Goal: Information Seeking & Learning: Learn about a topic

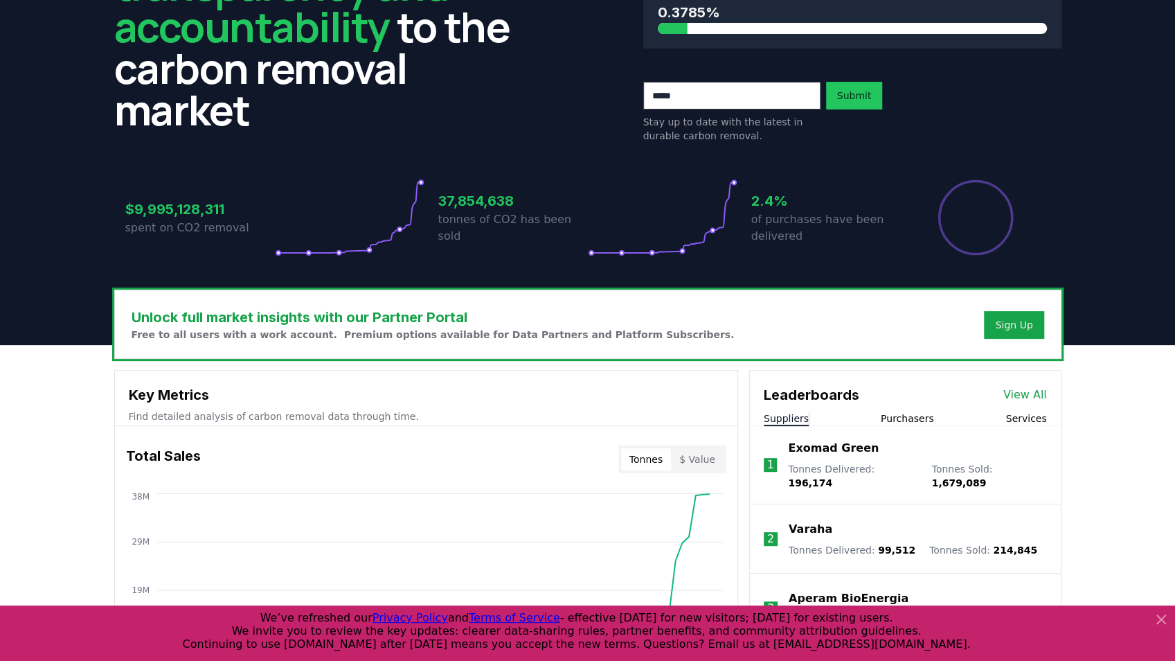
scroll to position [369, 0]
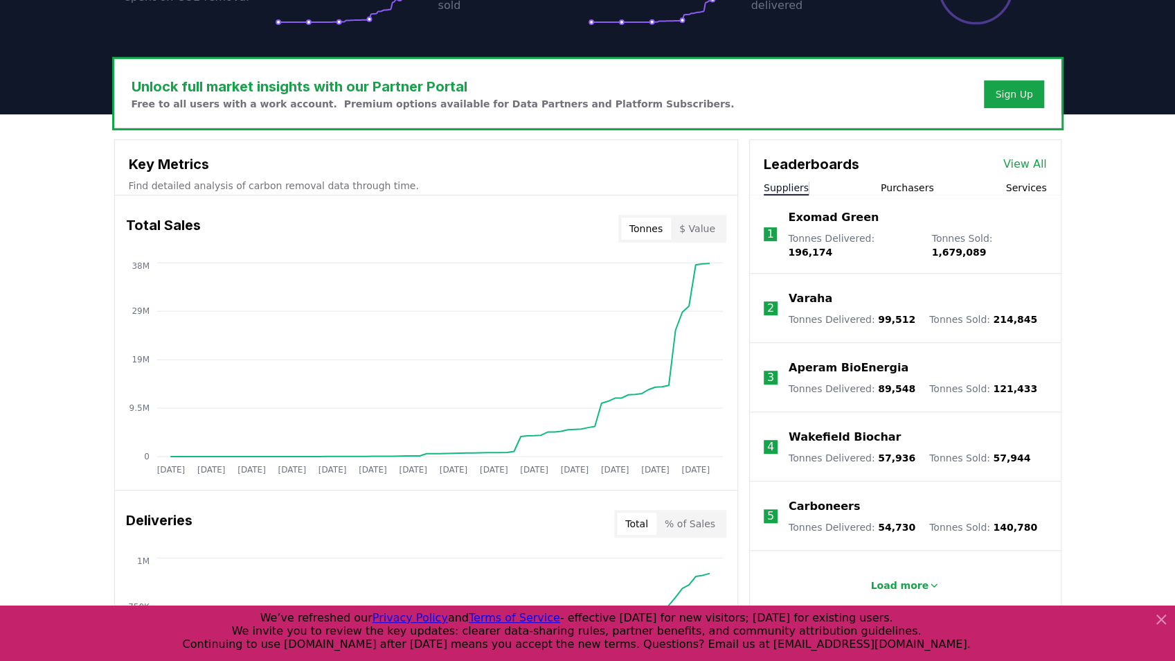
click at [1028, 161] on link "View All" at bounding box center [1026, 164] width 44 height 17
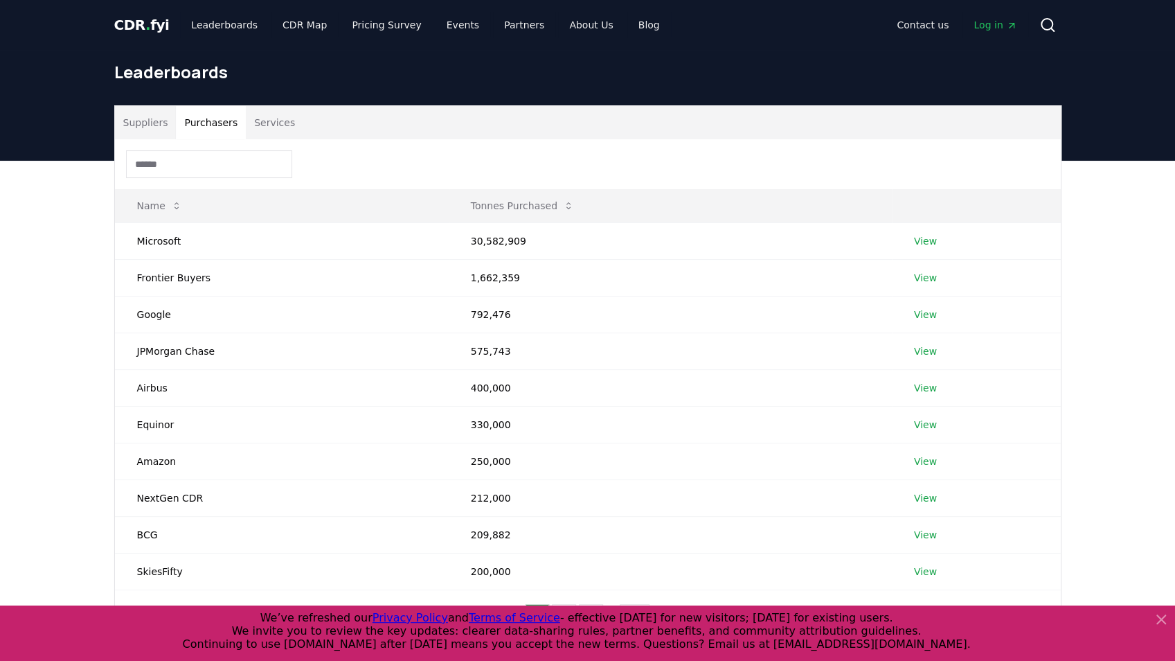
click at [222, 120] on button "Purchasers" at bounding box center [211, 122] width 70 height 33
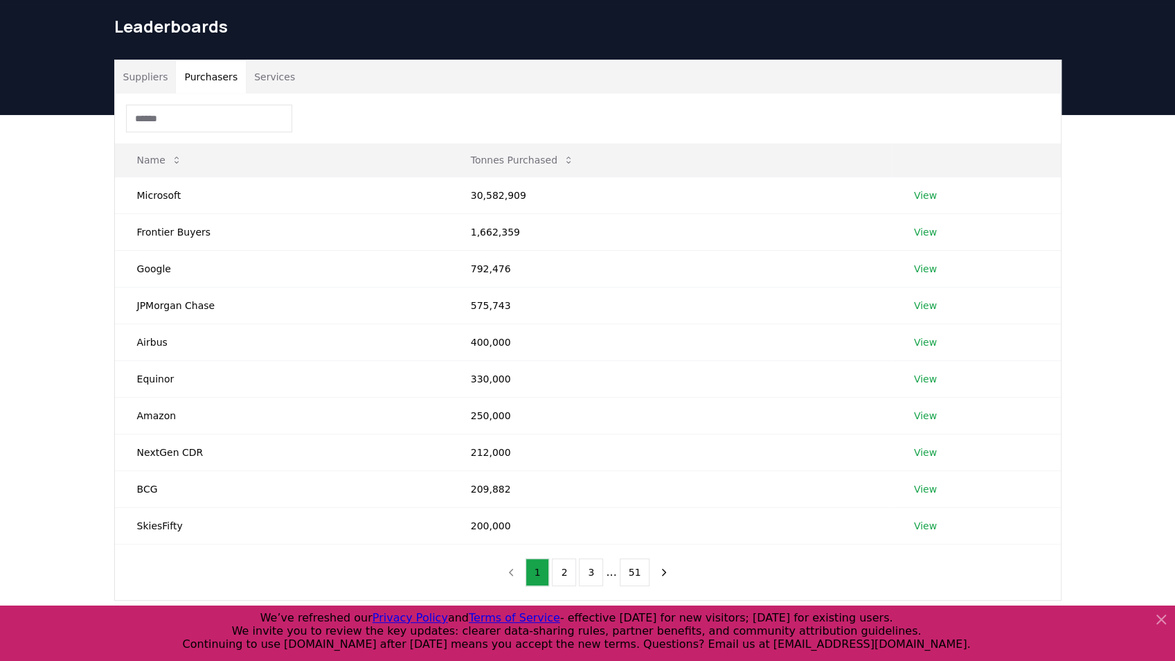
click at [150, 68] on button "Suppliers" at bounding box center [146, 76] width 62 height 33
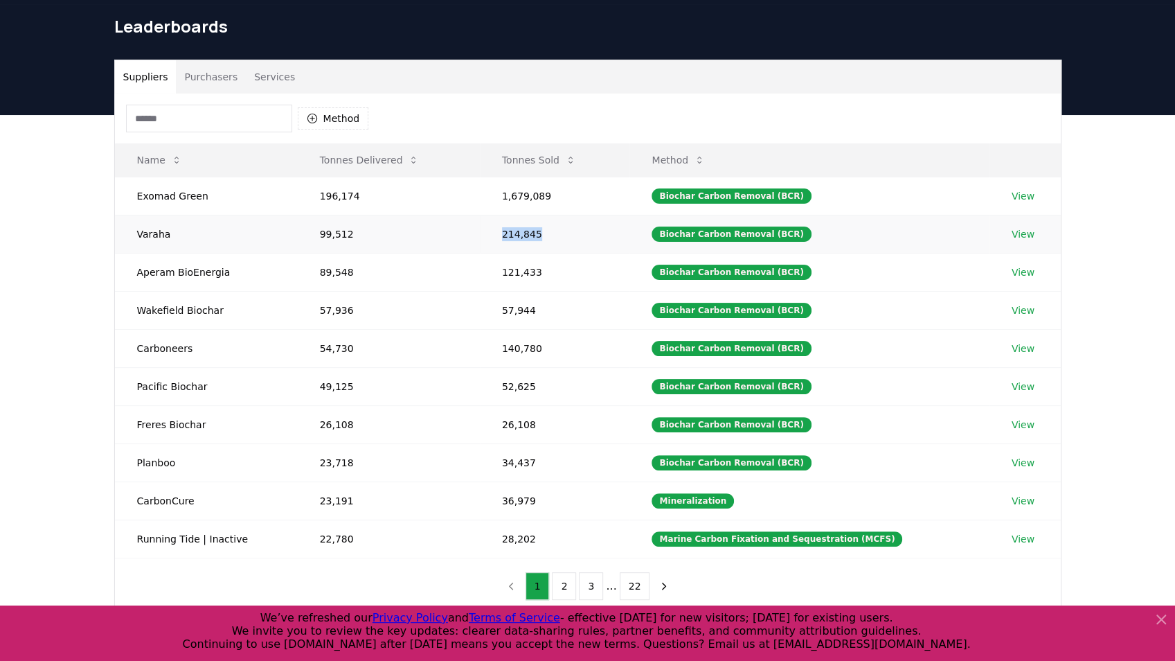
drag, startPoint x: 504, startPoint y: 232, endPoint x: 549, endPoint y: 229, distance: 45.2
click at [549, 229] on td "214,845" at bounding box center [555, 234] width 150 height 38
click at [560, 583] on button "2" at bounding box center [564, 586] width 24 height 28
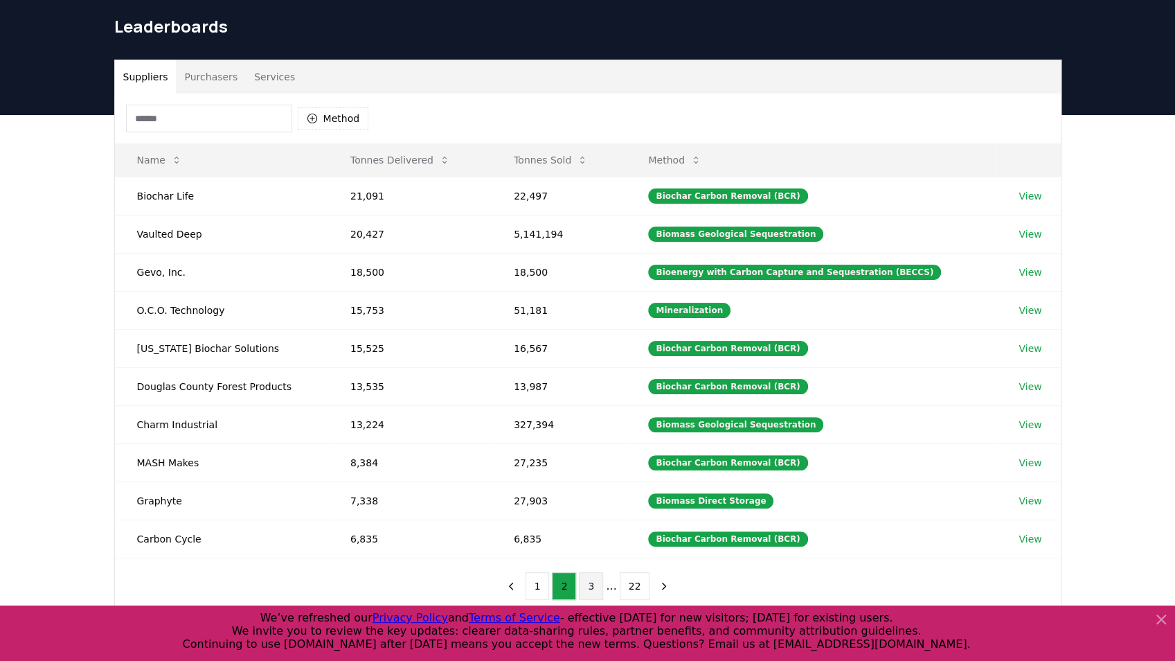
click at [585, 582] on button "3" at bounding box center [591, 586] width 24 height 28
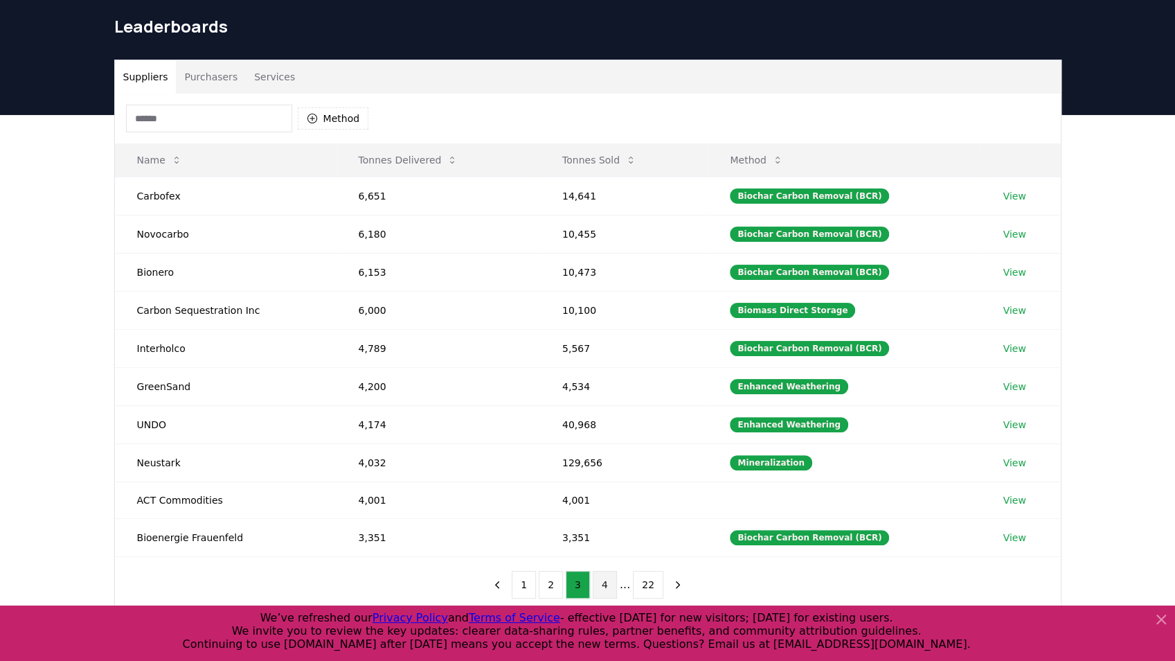
click at [612, 582] on button "4" at bounding box center [605, 585] width 24 height 28
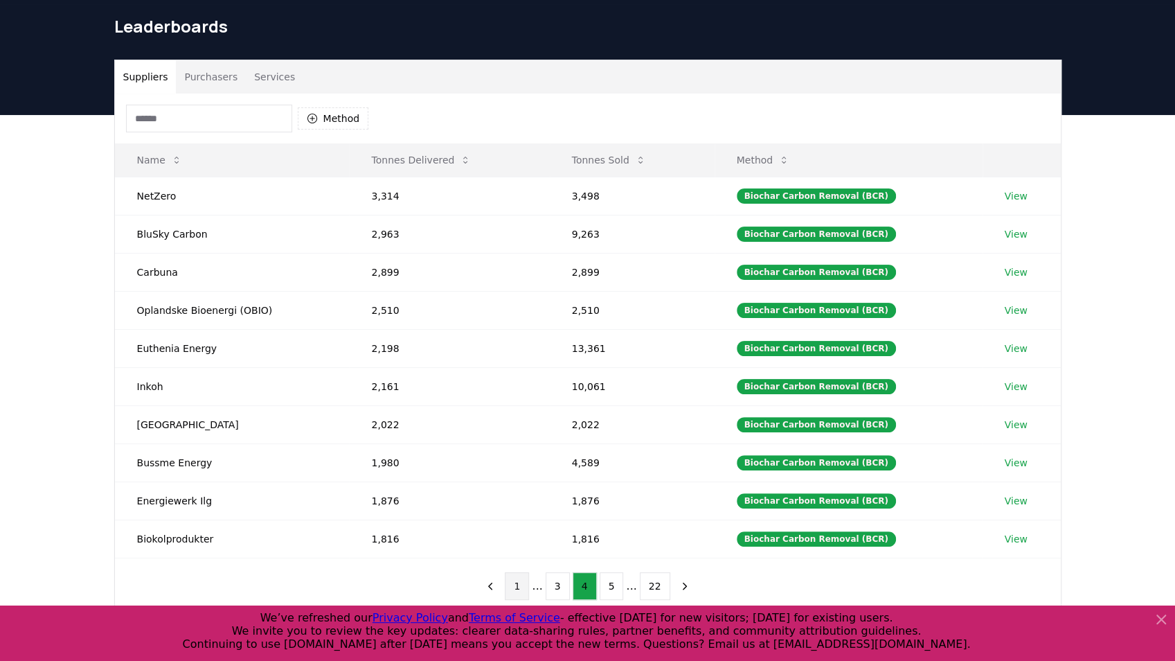
click at [526, 578] on button "1" at bounding box center [517, 586] width 24 height 28
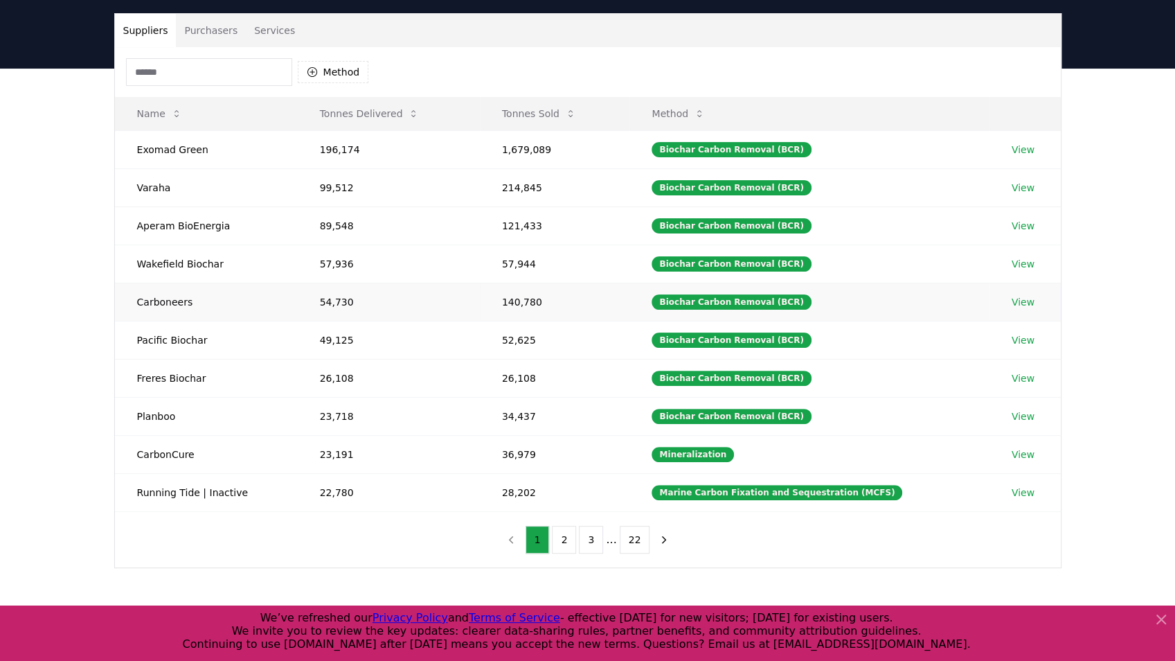
scroll to position [0, 0]
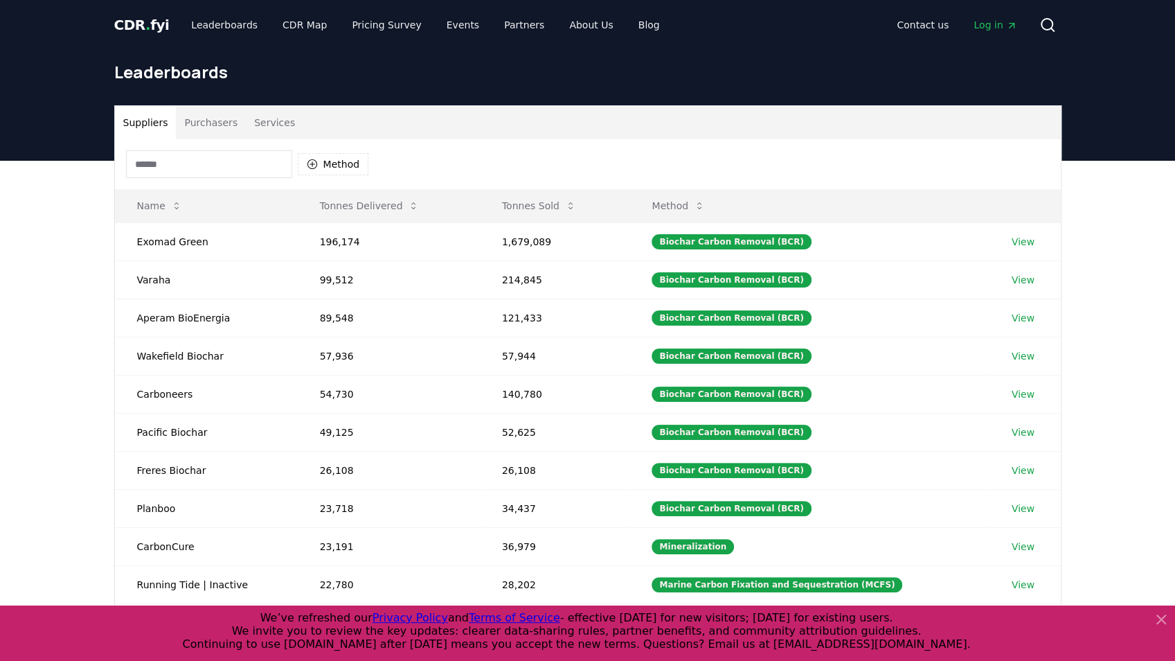
click at [981, 24] on span "Log in" at bounding box center [995, 25] width 43 height 14
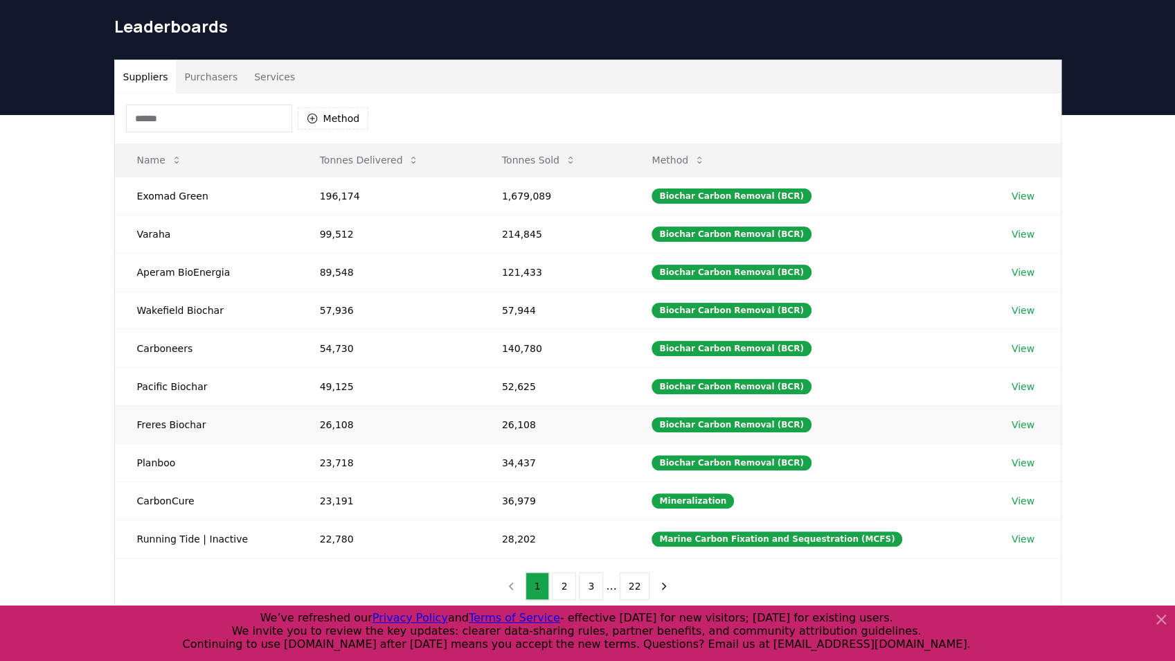
scroll to position [184, 0]
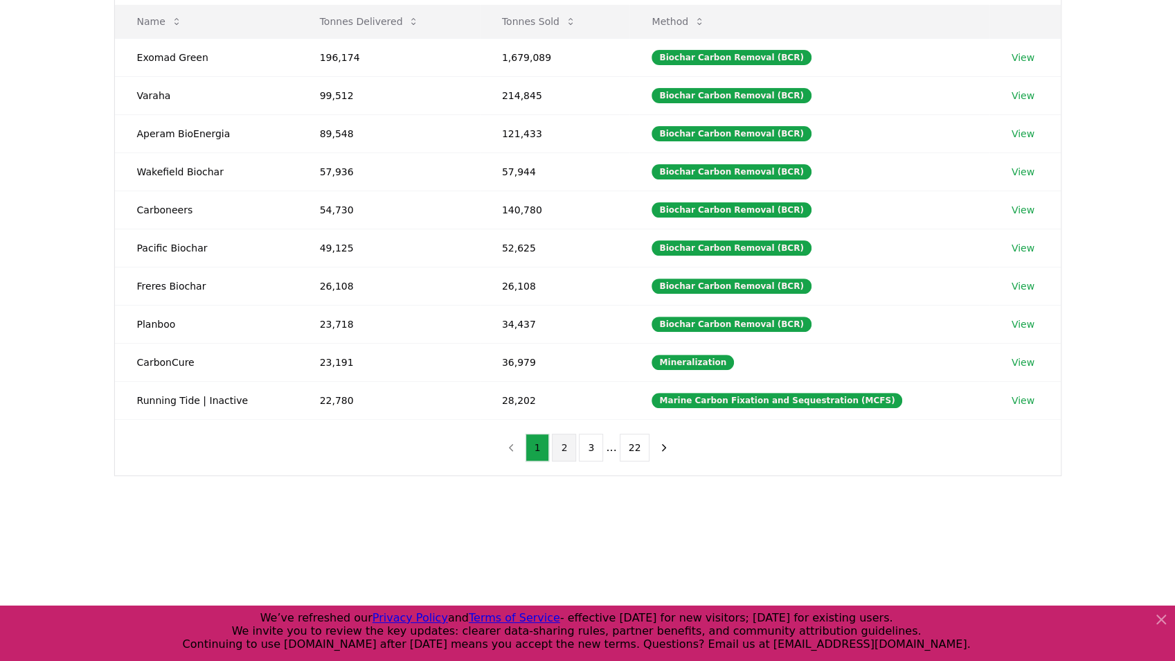
click at [569, 439] on button "2" at bounding box center [564, 448] width 24 height 28
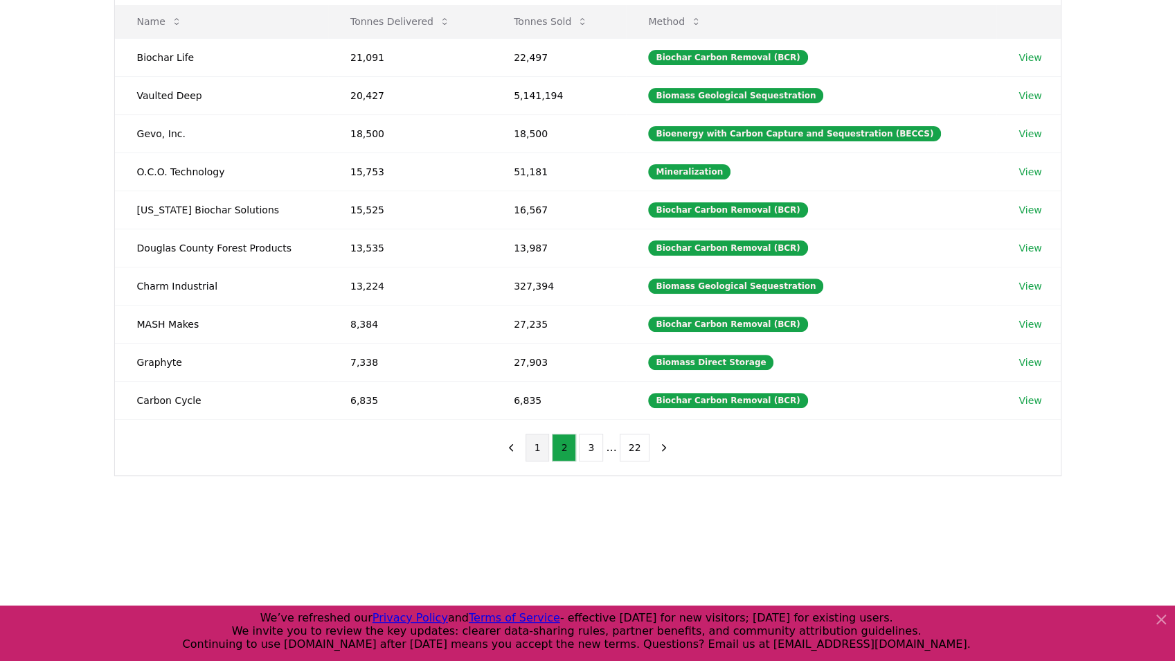
click at [538, 447] on button "1" at bounding box center [538, 448] width 24 height 28
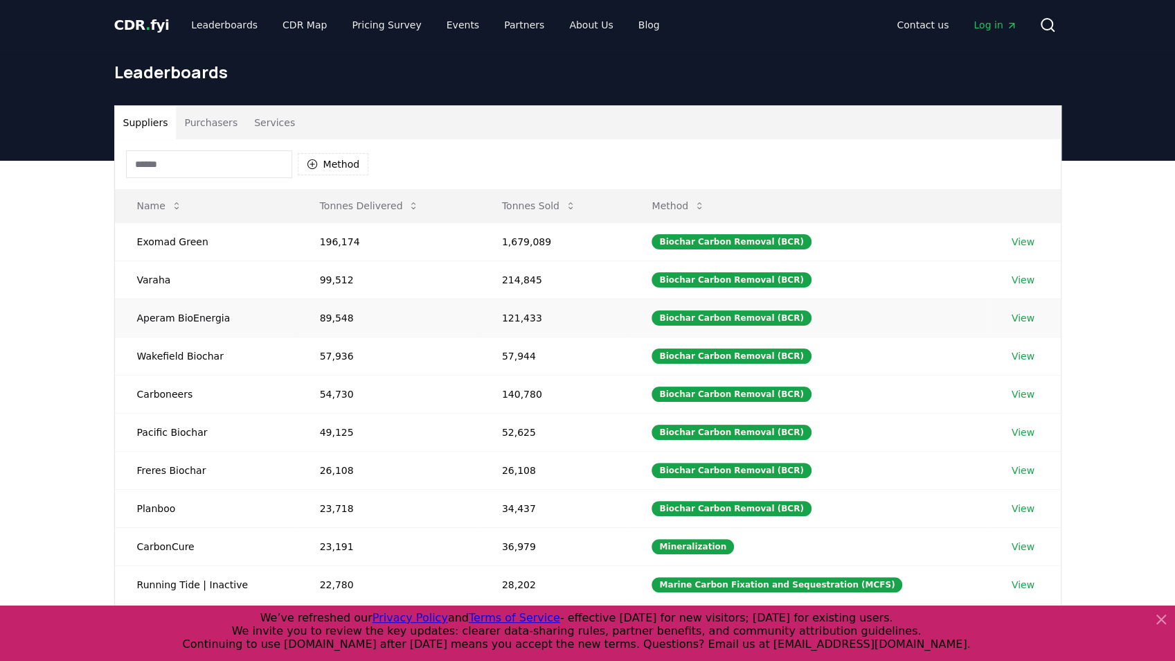
scroll to position [92, 0]
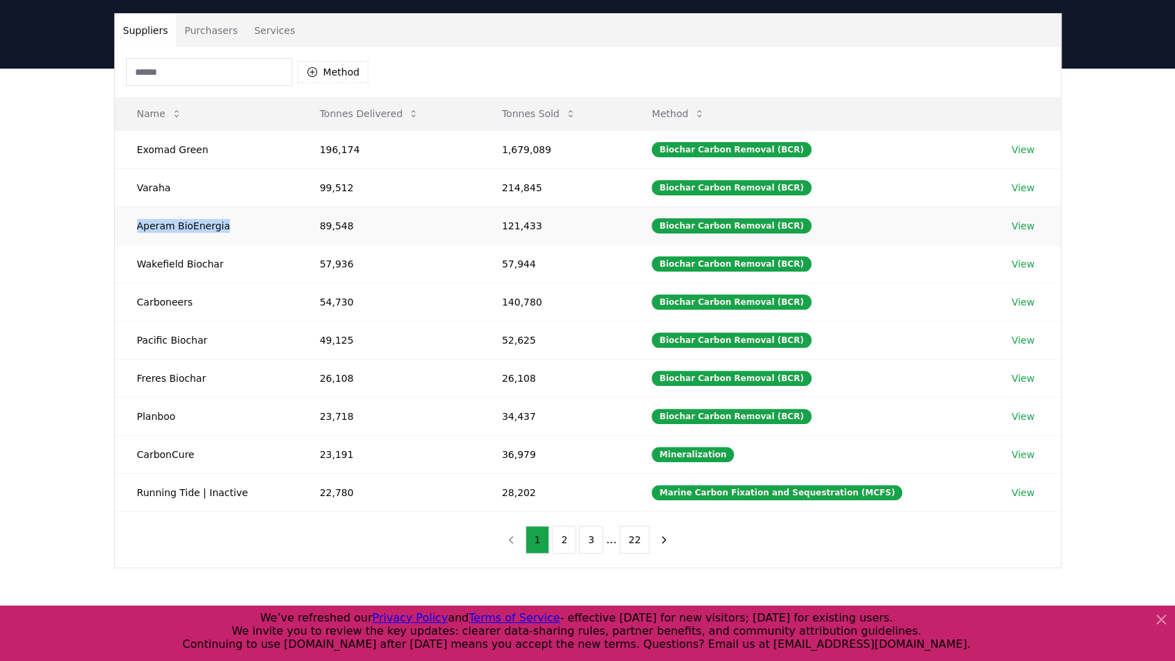
drag, startPoint x: 129, startPoint y: 229, endPoint x: 241, endPoint y: 222, distance: 112.4
click at [240, 222] on td "Aperam BioEnergia" at bounding box center [206, 225] width 183 height 38
click at [546, 111] on button "Tonnes Sold" at bounding box center [539, 114] width 96 height 28
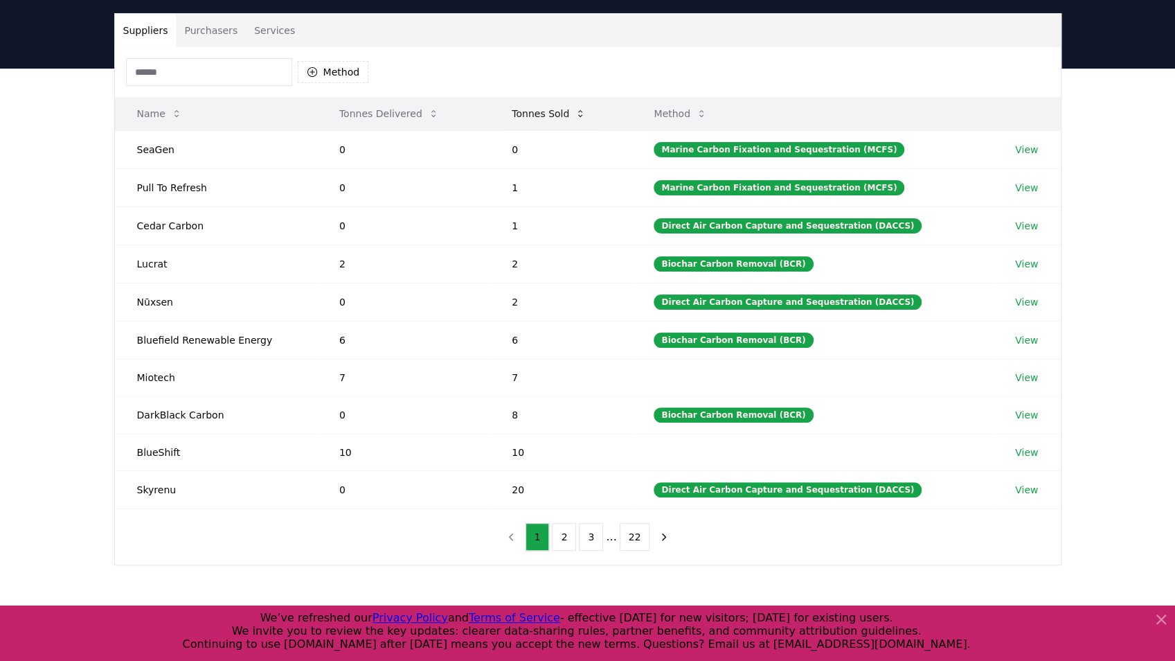
click at [546, 111] on button "Tonnes Sold" at bounding box center [549, 114] width 96 height 28
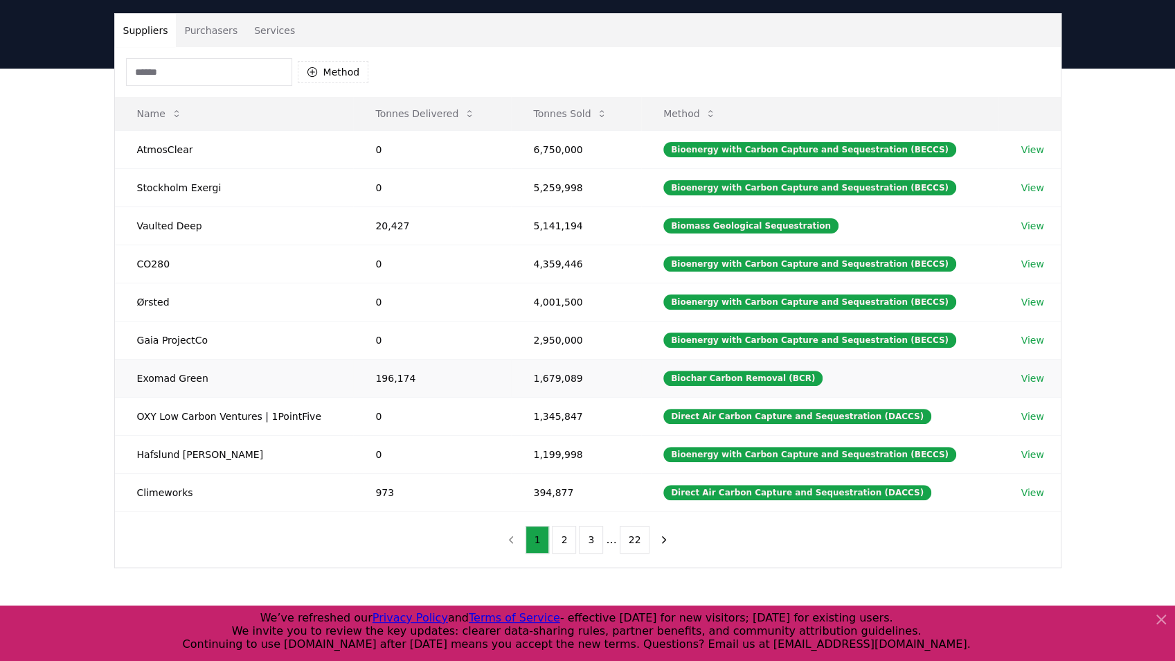
click at [489, 369] on td "196,174" at bounding box center [432, 378] width 158 height 38
click at [198, 25] on button "Purchasers" at bounding box center [211, 30] width 70 height 33
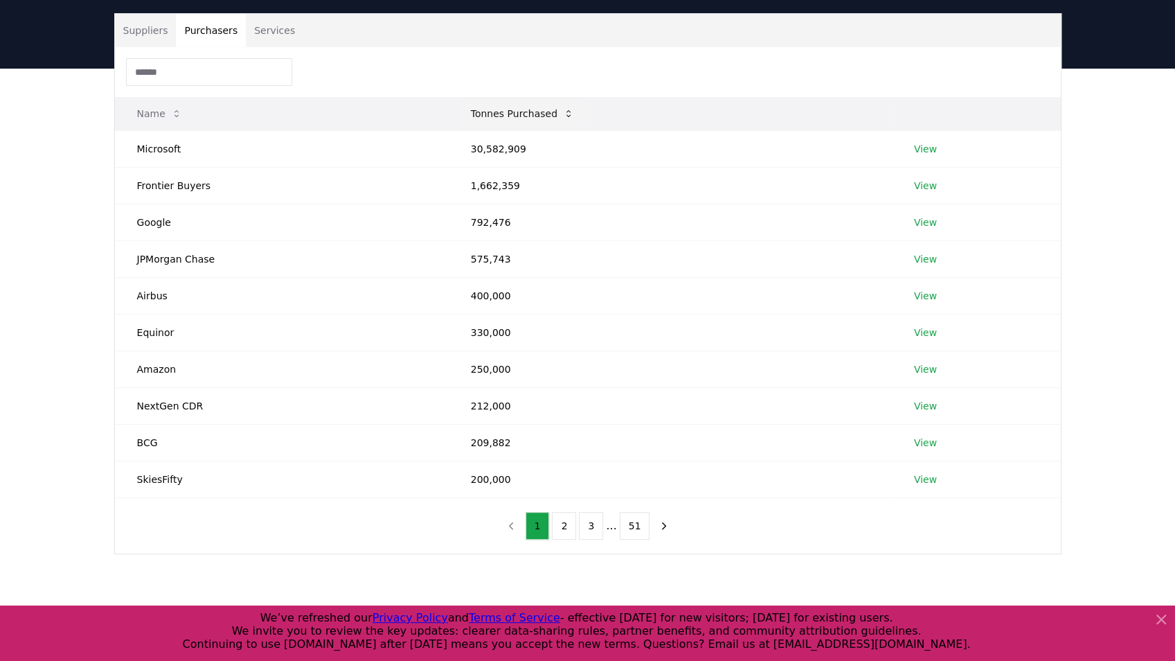
click at [500, 109] on button "Tonnes Purchased" at bounding box center [522, 114] width 125 height 28
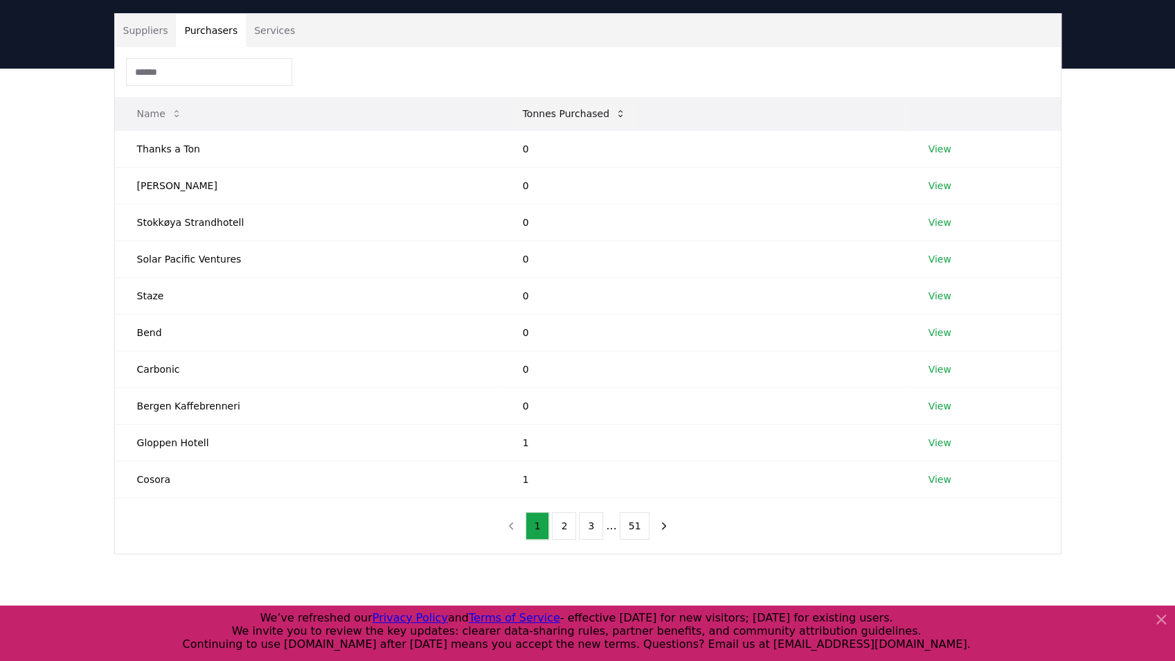
click at [538, 110] on button "Tonnes Purchased" at bounding box center [574, 114] width 125 height 28
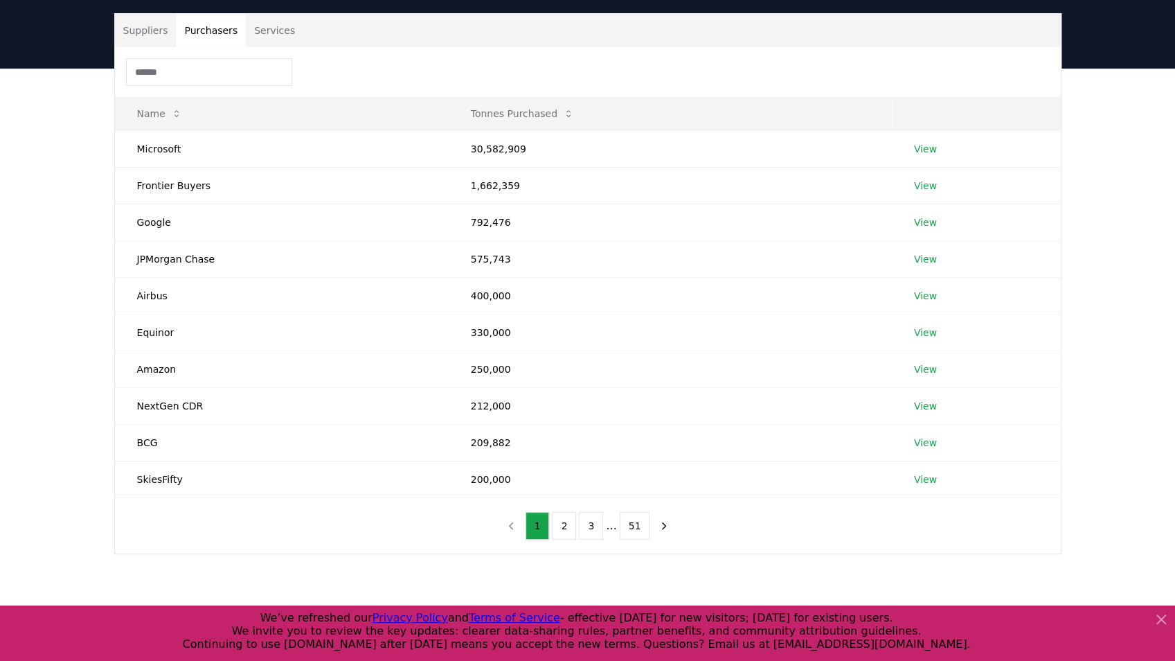
click at [269, 29] on button "Services" at bounding box center [274, 30] width 57 height 33
click at [208, 29] on button "Purchasers" at bounding box center [211, 30] width 70 height 33
click at [145, 24] on button "Suppliers" at bounding box center [146, 30] width 62 height 33
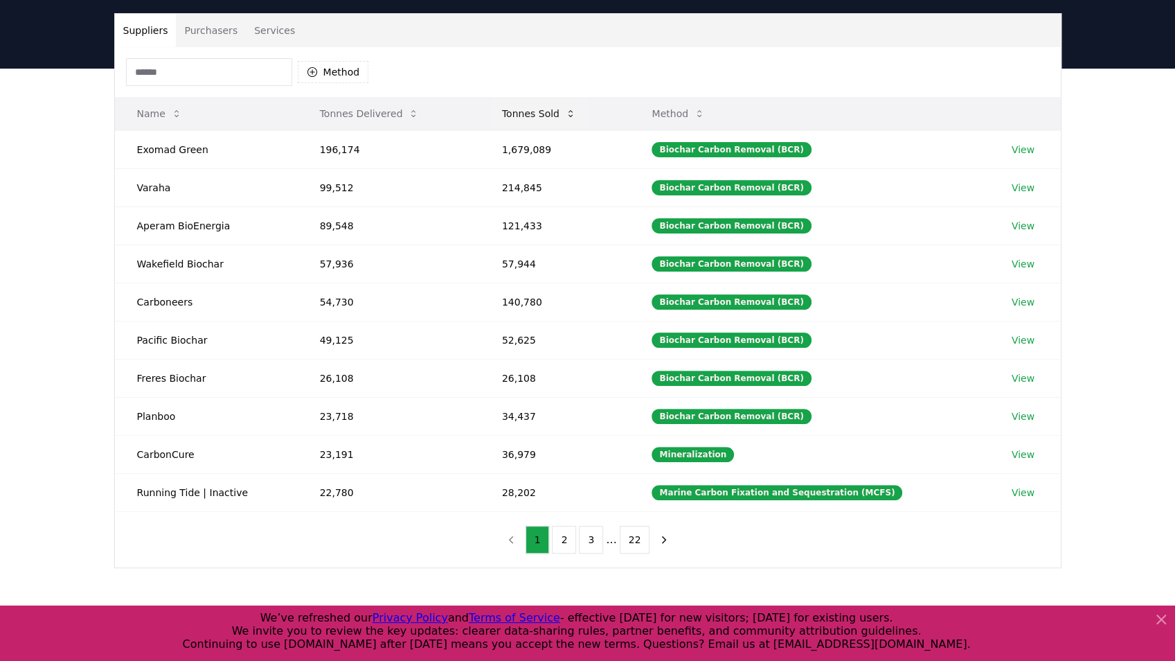
click at [541, 112] on button "Tonnes Sold" at bounding box center [539, 114] width 96 height 28
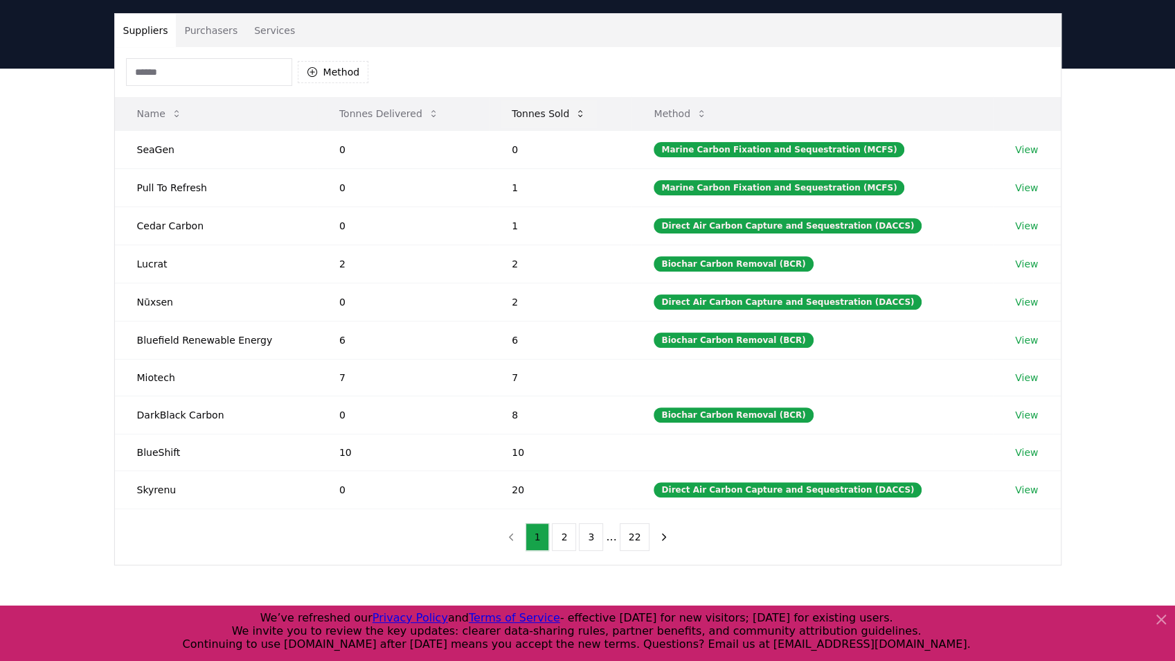
click at [541, 112] on button "Tonnes Sold" at bounding box center [549, 114] width 96 height 28
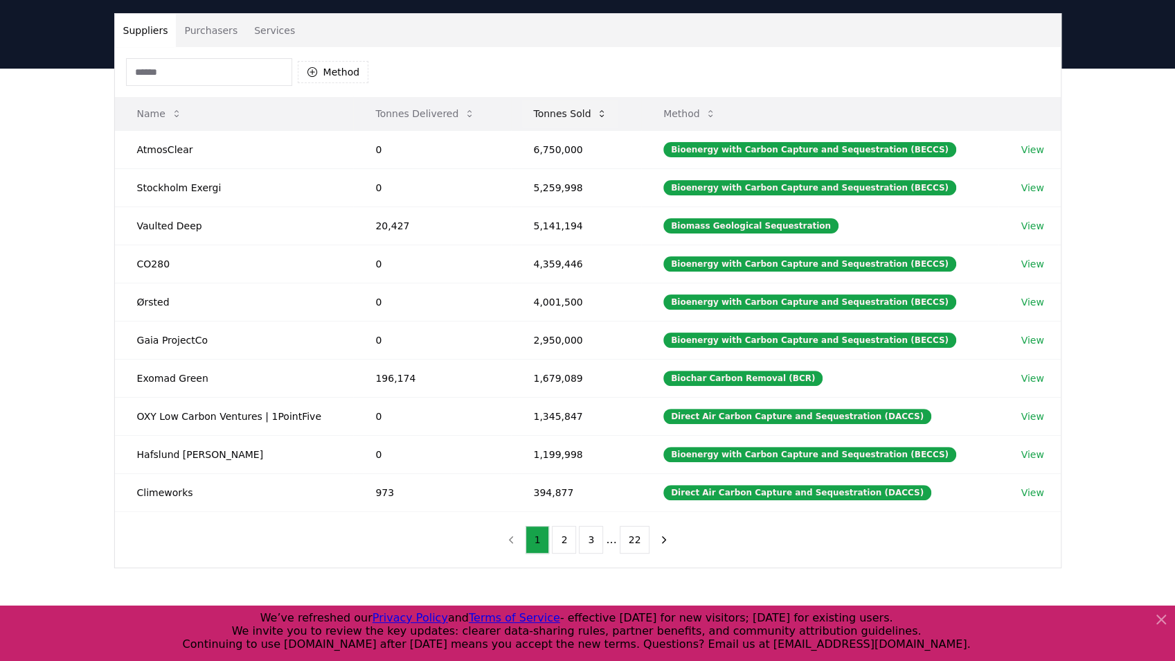
click at [541, 112] on button "Tonnes Sold" at bounding box center [570, 114] width 96 height 28
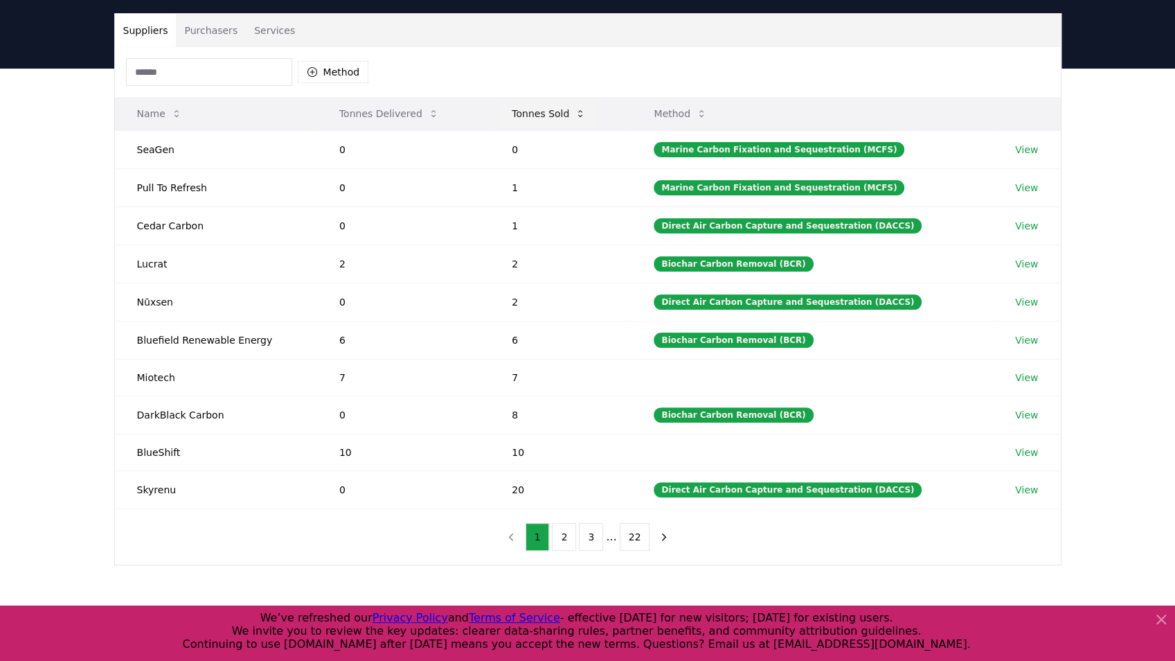
click at [541, 112] on button "Tonnes Sold" at bounding box center [549, 114] width 96 height 28
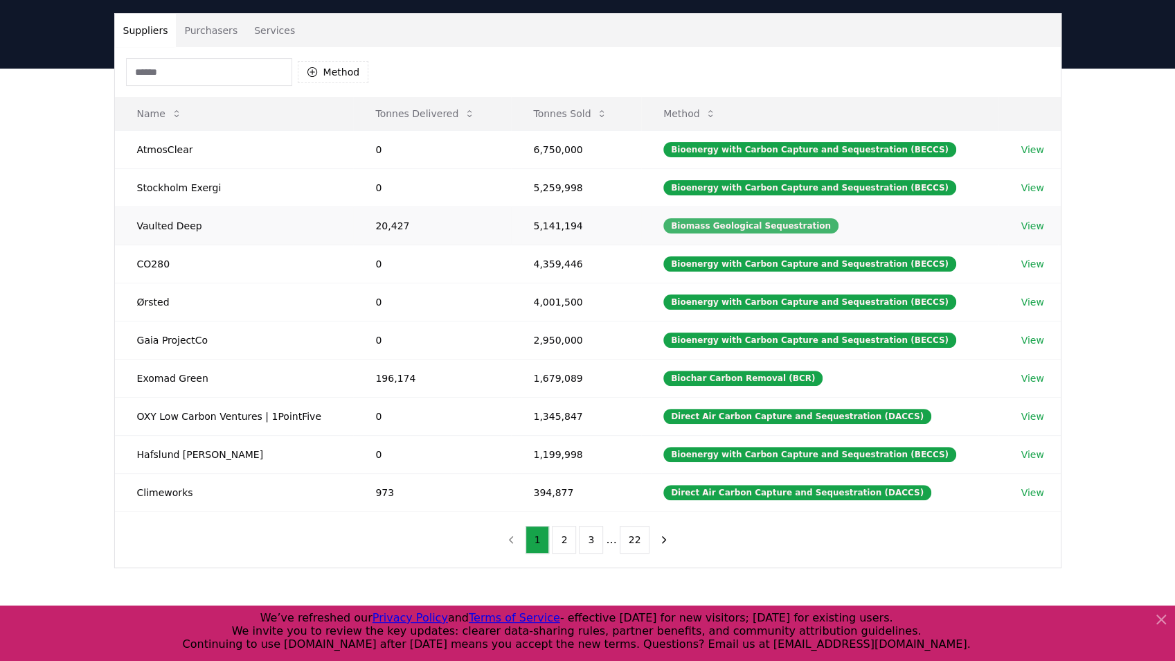
scroll to position [0, 0]
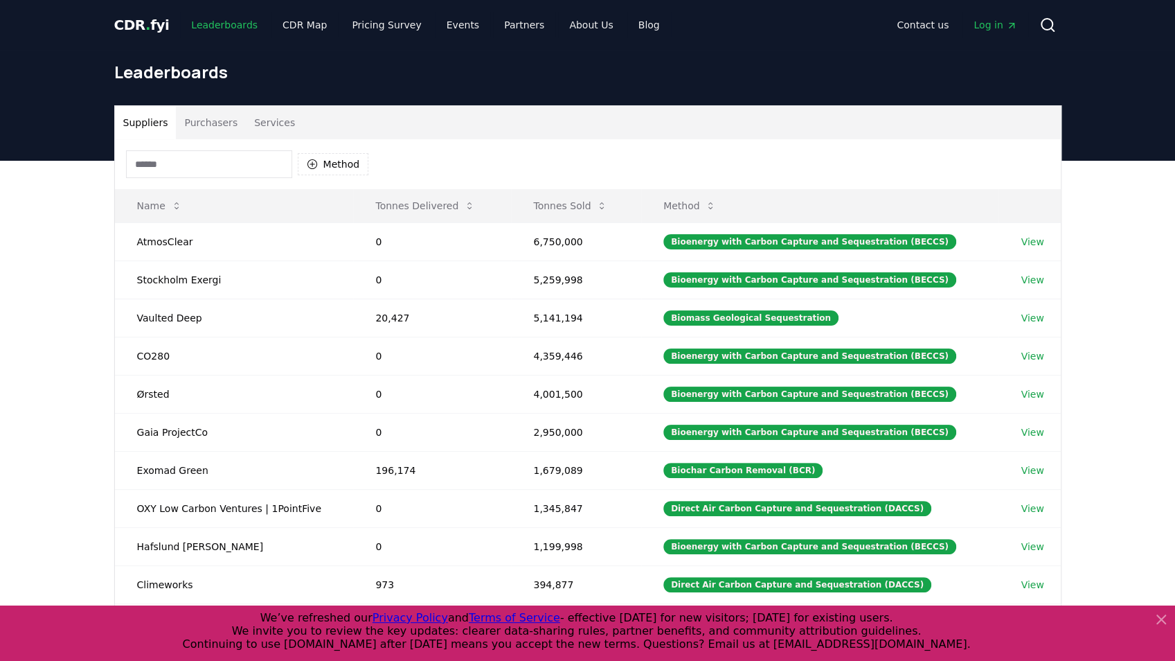
click at [202, 21] on link "Leaderboards" at bounding box center [224, 24] width 89 height 25
click at [287, 27] on link "CDR Map" at bounding box center [305, 24] width 66 height 25
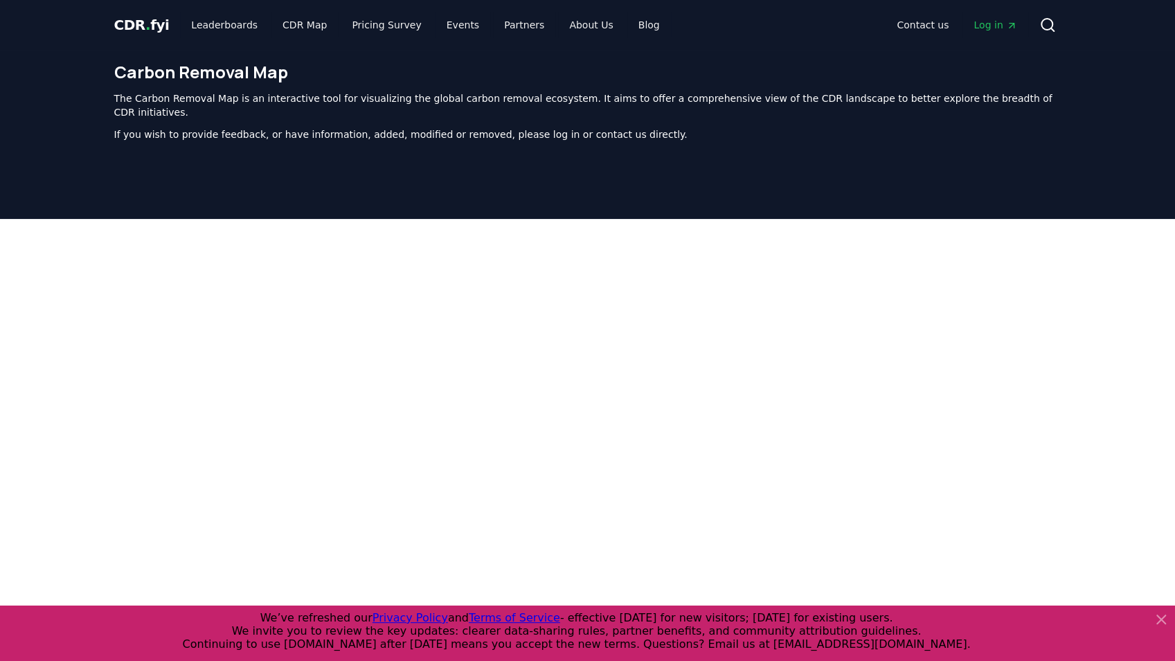
click at [988, 24] on span "Log in" at bounding box center [995, 25] width 43 height 14
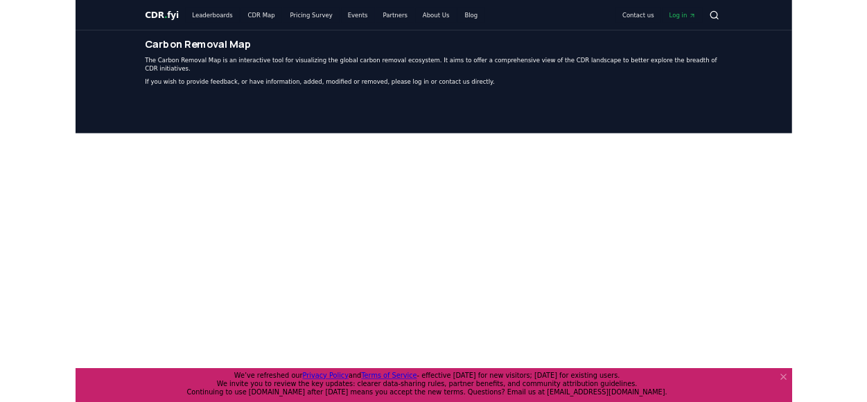
scroll to position [441, 0]
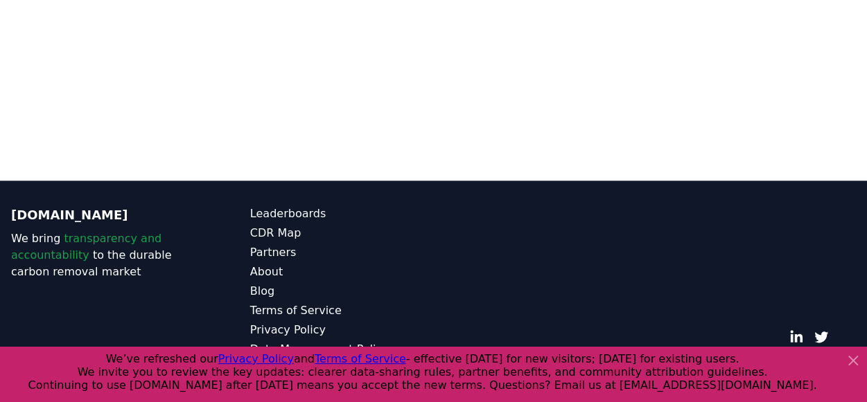
click at [855, 363] on icon at bounding box center [853, 361] width 8 height 8
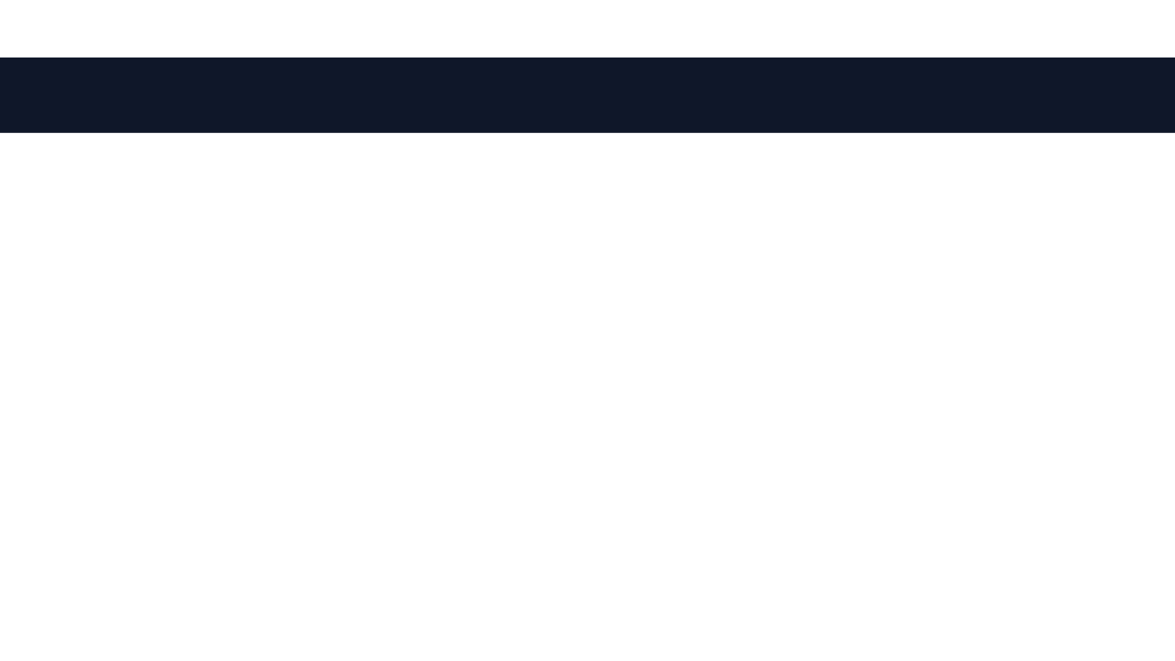
scroll to position [0, 0]
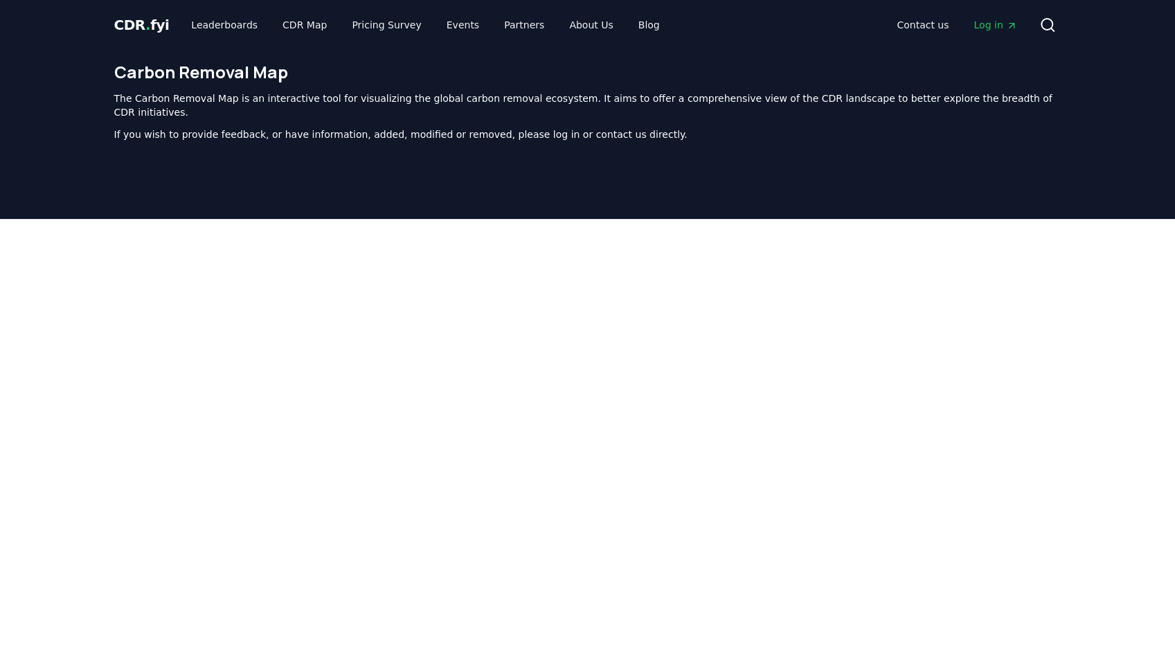
click at [985, 28] on span "Log in" at bounding box center [995, 25] width 43 height 14
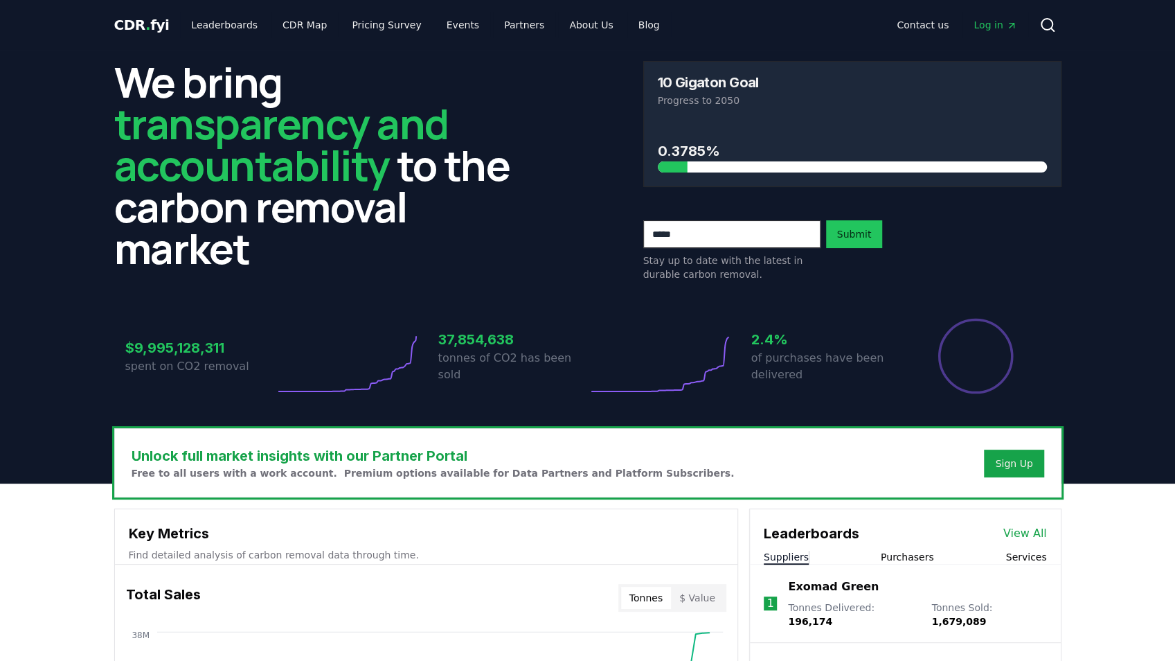
scroll to position [323, 0]
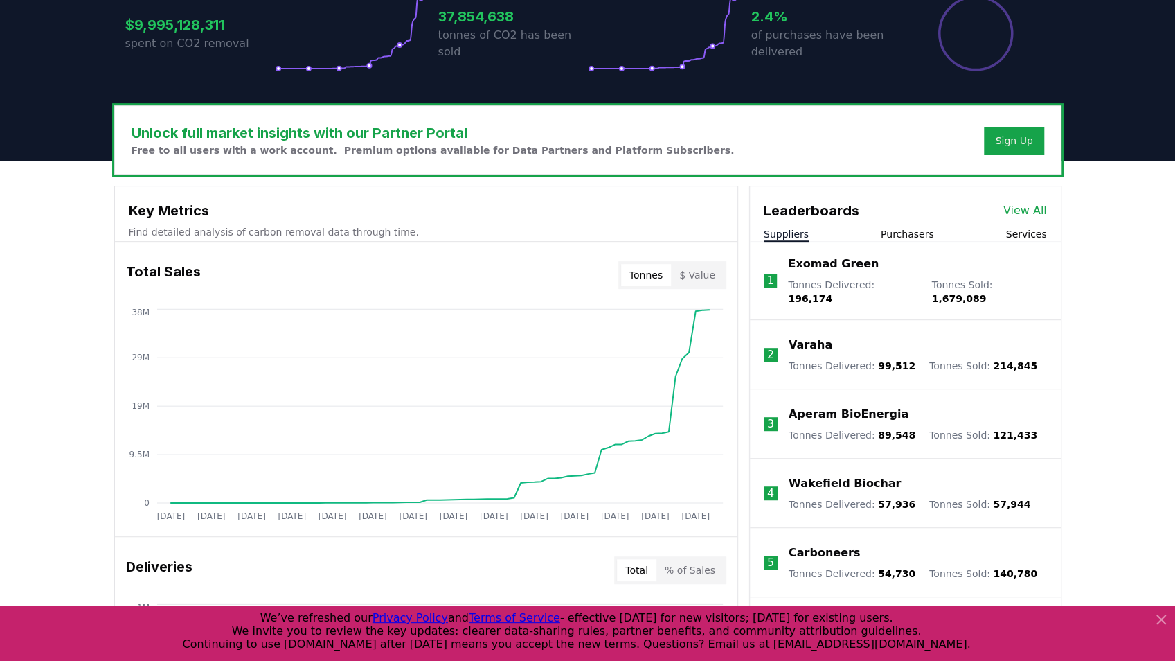
click at [1027, 205] on link "View All" at bounding box center [1026, 210] width 44 height 17
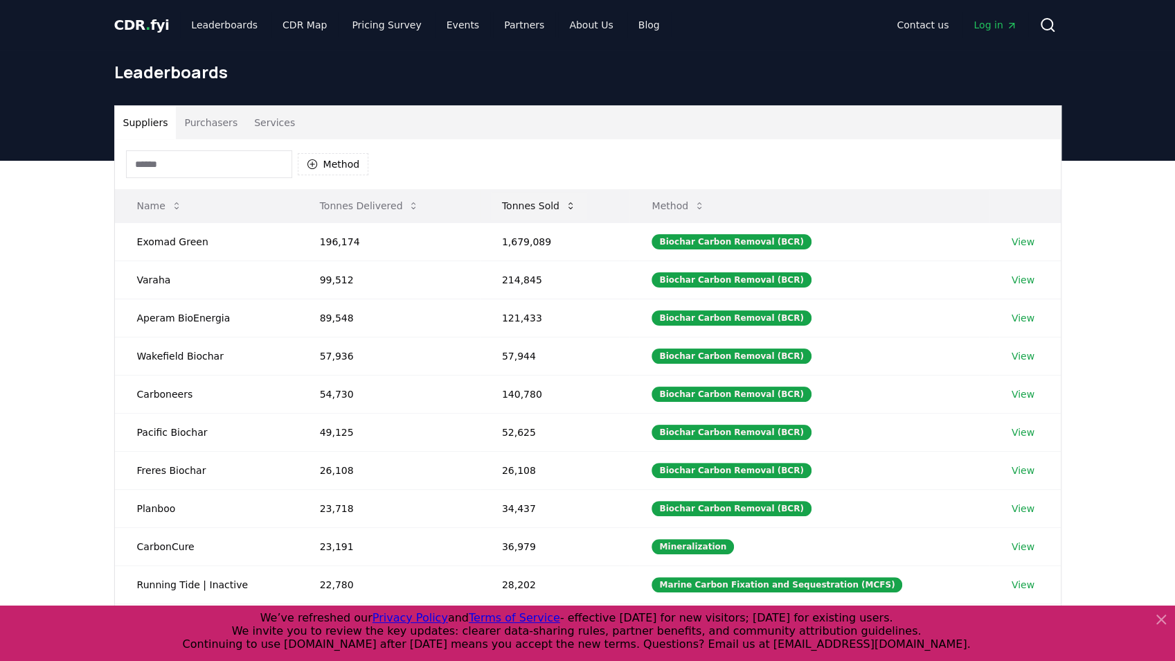
click at [557, 205] on button "Tonnes Sold" at bounding box center [539, 206] width 96 height 28
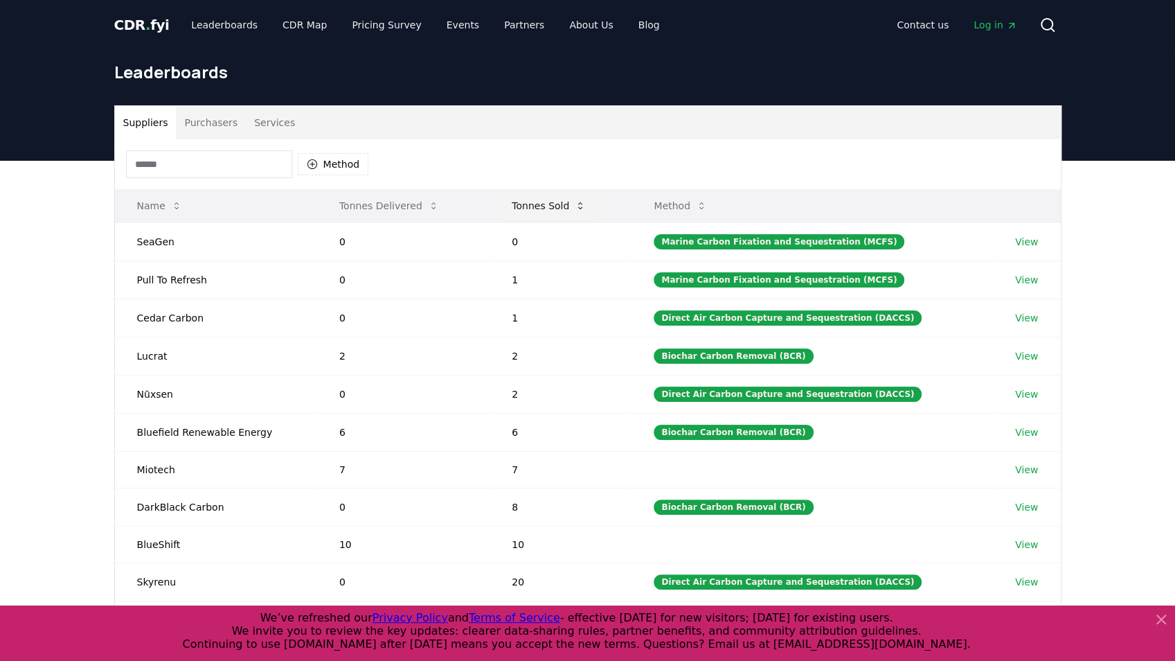
click at [557, 208] on button "Tonnes Sold" at bounding box center [549, 206] width 96 height 28
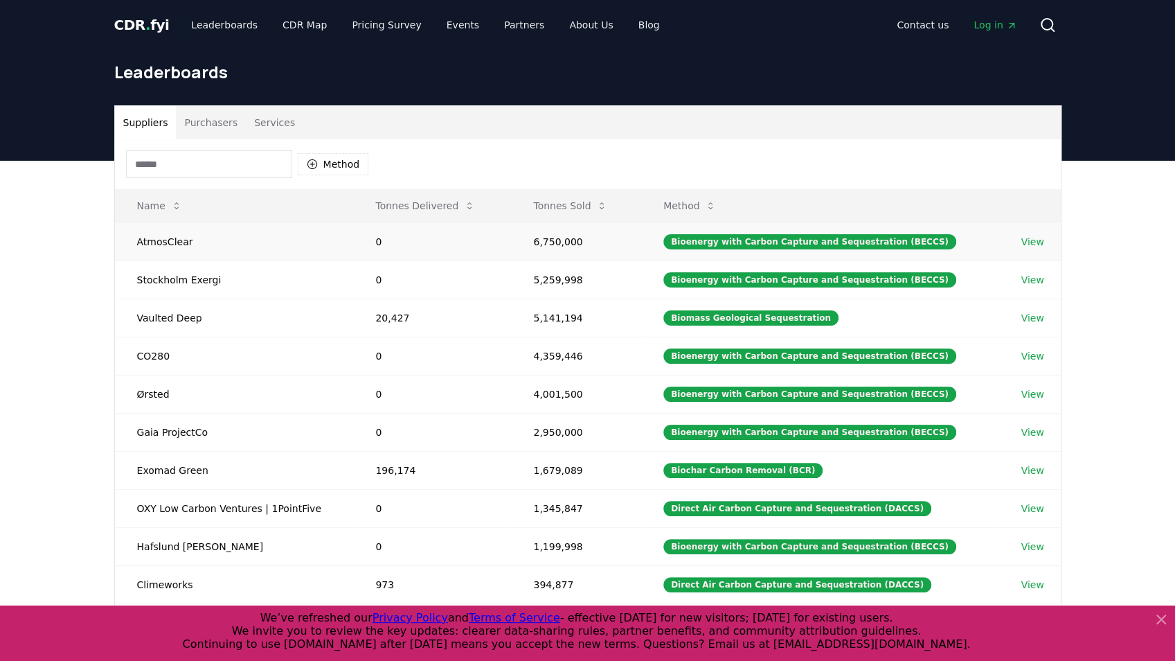
scroll to position [92, 0]
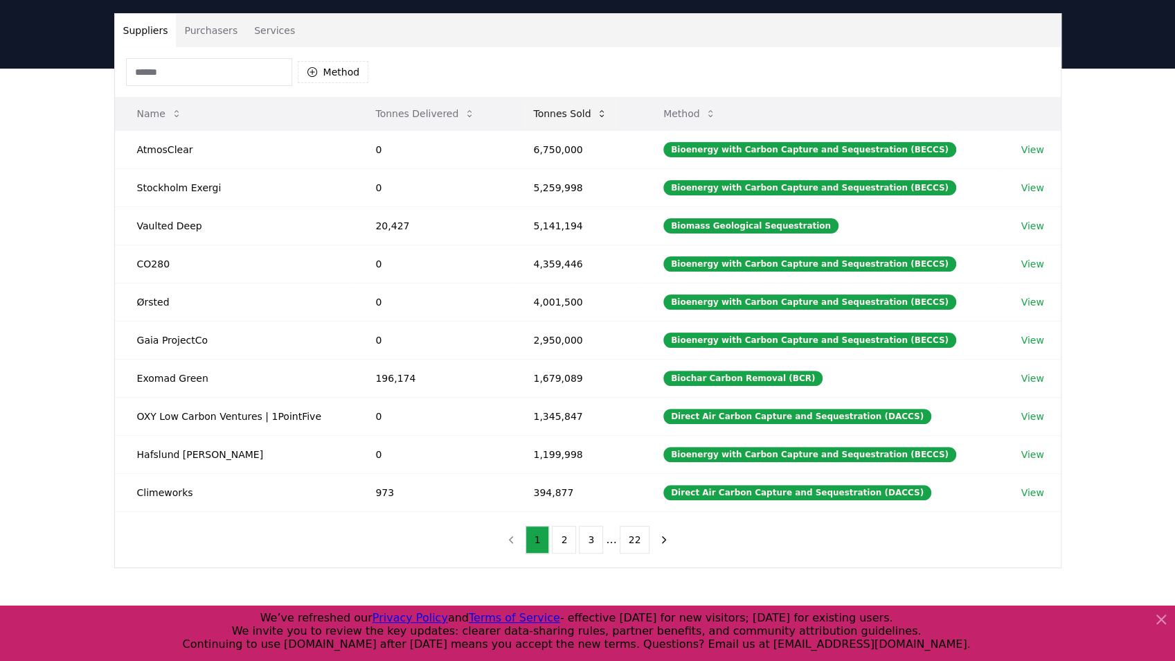
click at [555, 122] on button "Tonnes Sold" at bounding box center [570, 114] width 96 height 28
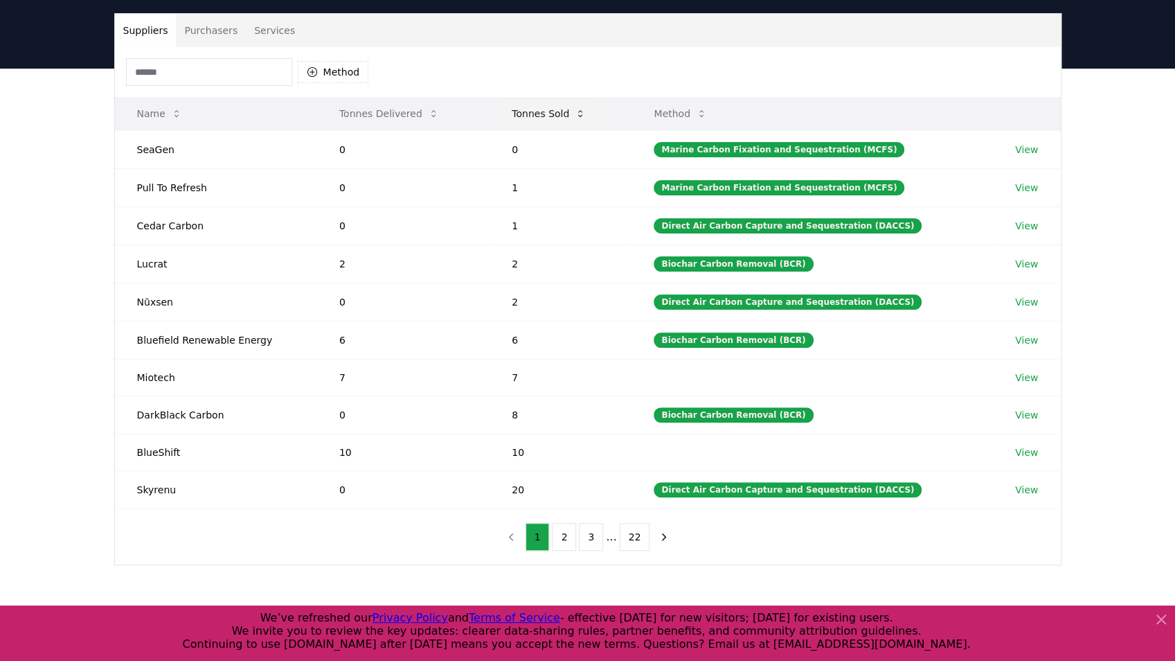
click at [555, 122] on button "Tonnes Sold" at bounding box center [549, 114] width 96 height 28
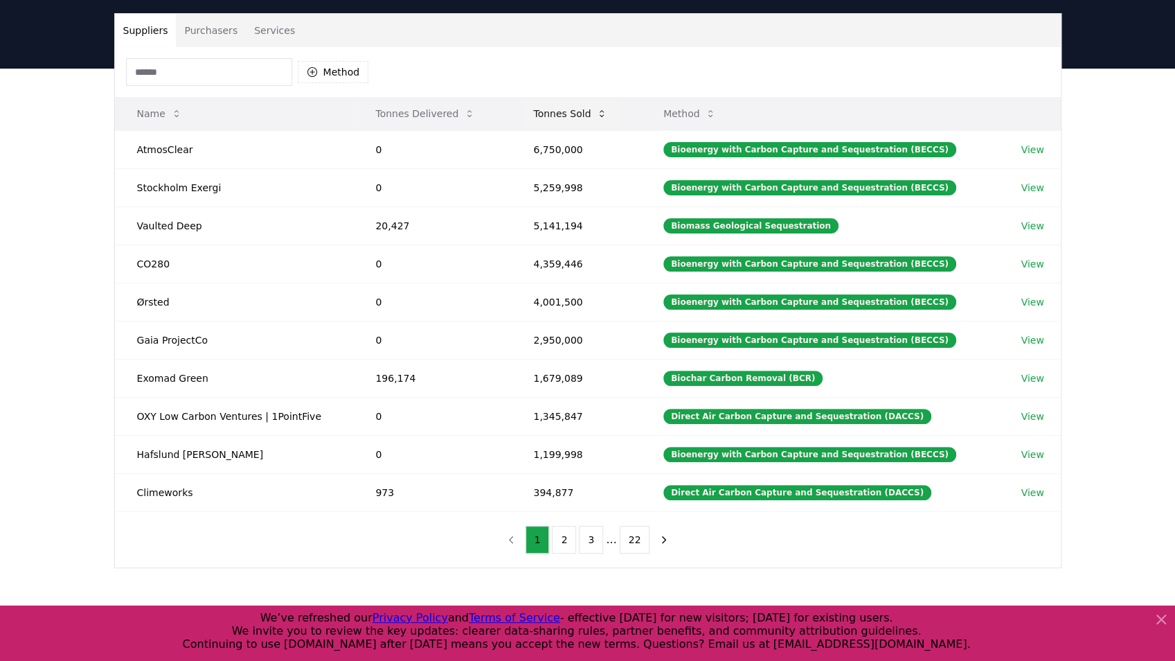
click at [555, 122] on button "Tonnes Sold" at bounding box center [570, 114] width 96 height 28
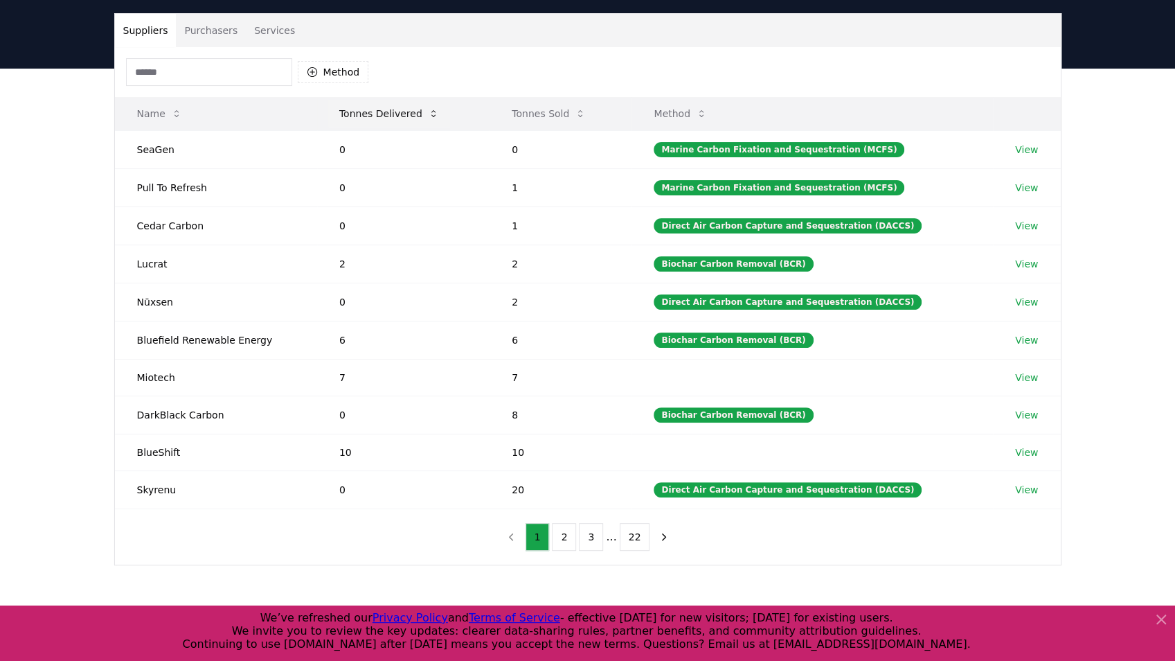
click at [424, 107] on button "Tonnes Delivered" at bounding box center [389, 114] width 122 height 28
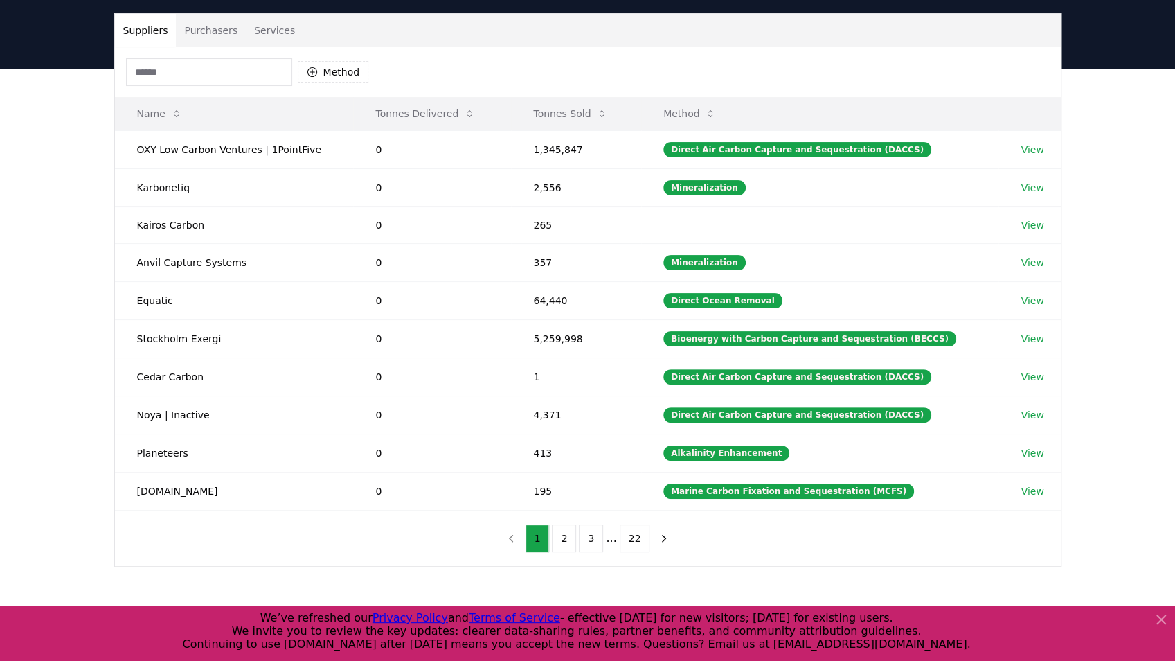
click at [429, 109] on button "Tonnes Delivered" at bounding box center [425, 114] width 122 height 28
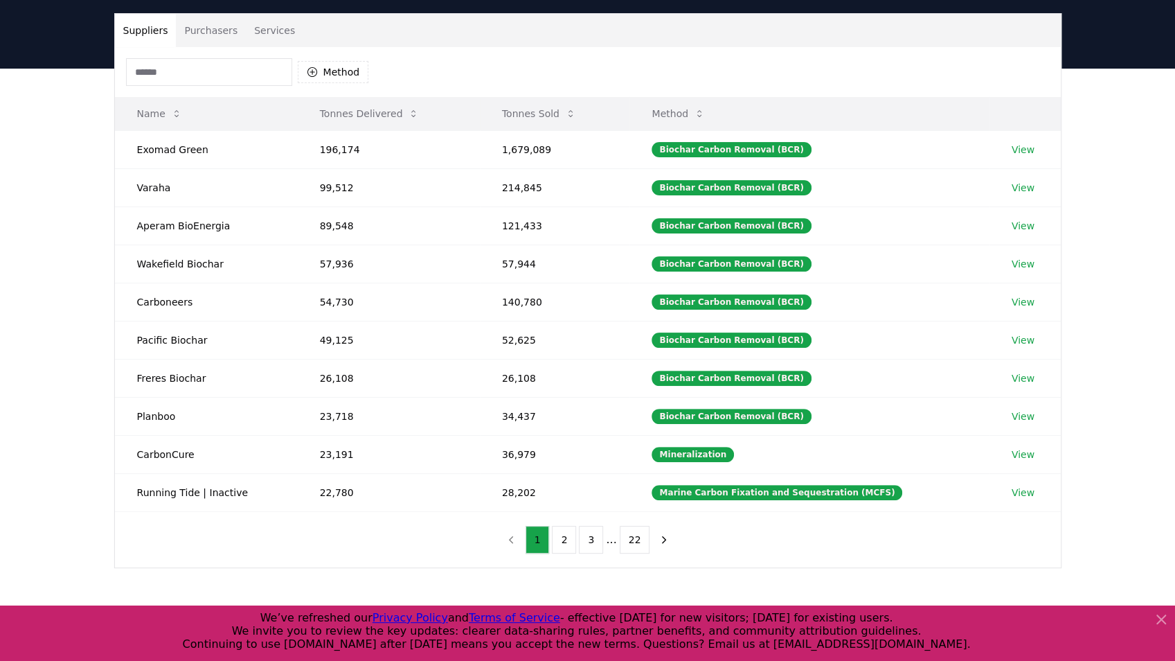
click at [429, 109] on th "Tonnes Delivered" at bounding box center [389, 113] width 182 height 33
click at [396, 107] on button "Tonnes Delivered" at bounding box center [370, 114] width 122 height 28
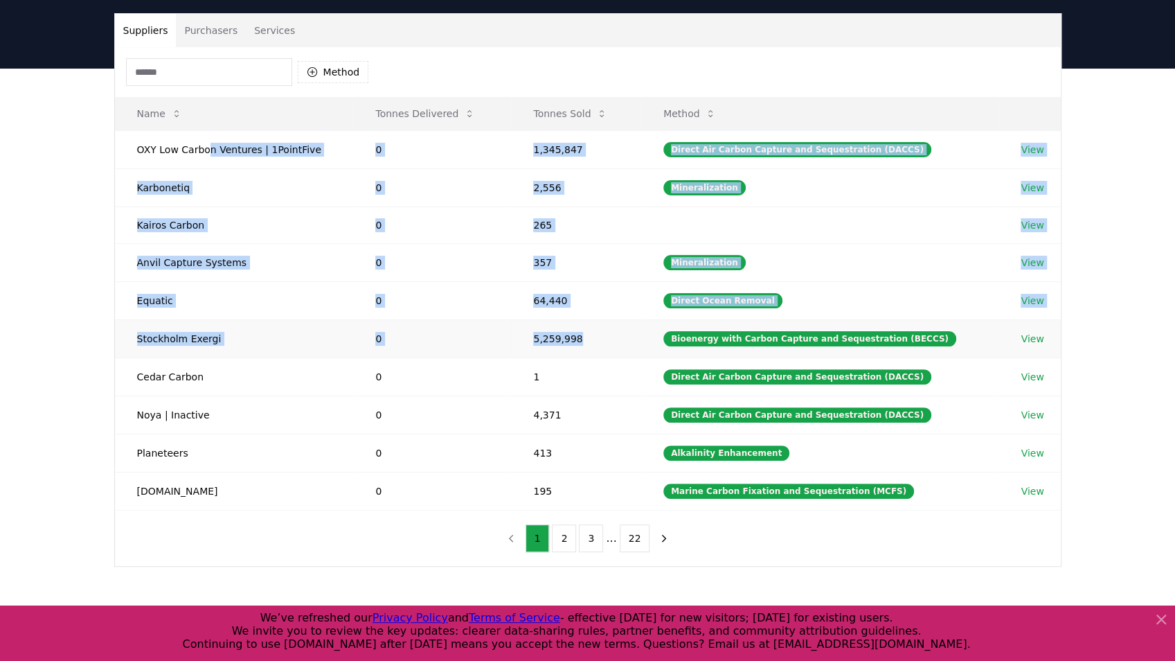
drag, startPoint x: 204, startPoint y: 158, endPoint x: 601, endPoint y: 352, distance: 441.7
click at [601, 352] on tbody "OXY Low Carbon Ventures | 1PointFive 0 1,345,847 Direct Air Carbon Capture and …" at bounding box center [588, 320] width 946 height 380
click at [601, 352] on td "5,259,998" at bounding box center [576, 338] width 130 height 38
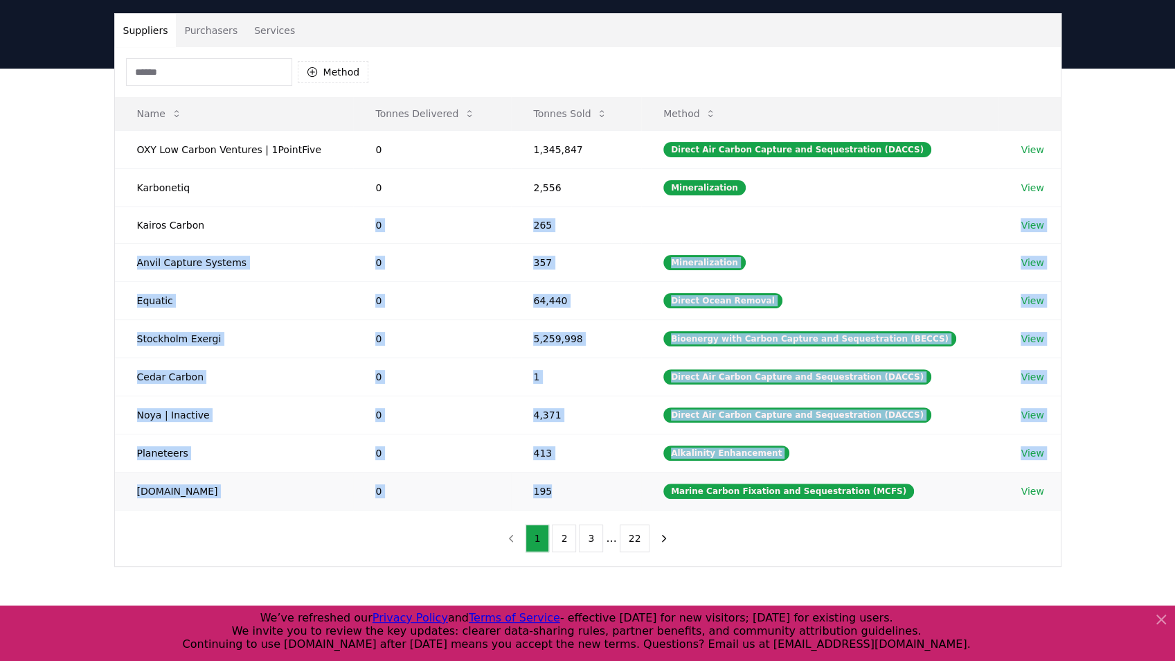
drag, startPoint x: 312, startPoint y: 221, endPoint x: 575, endPoint y: 465, distance: 359.3
click at [575, 465] on tbody "OXY Low Carbon Ventures | 1PointFive 0 1,345,847 Direct Air Carbon Capture and …" at bounding box center [588, 320] width 946 height 380
click at [575, 461] on td "413" at bounding box center [576, 453] width 130 height 38
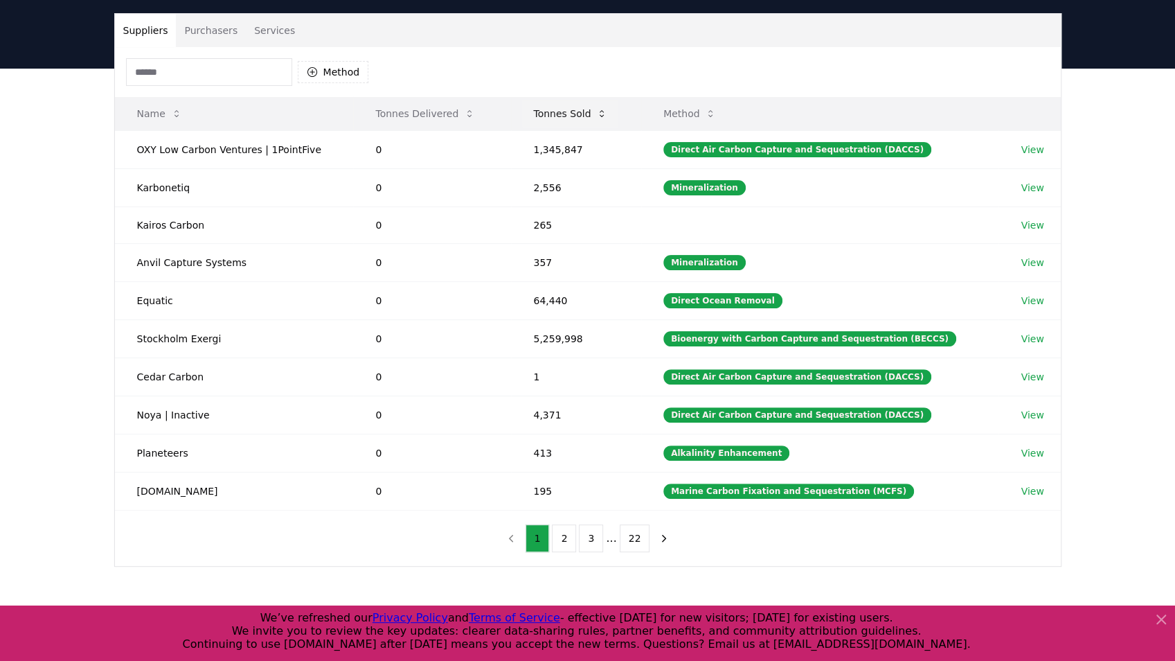
click at [567, 114] on button "Tonnes Sold" at bounding box center [570, 114] width 96 height 28
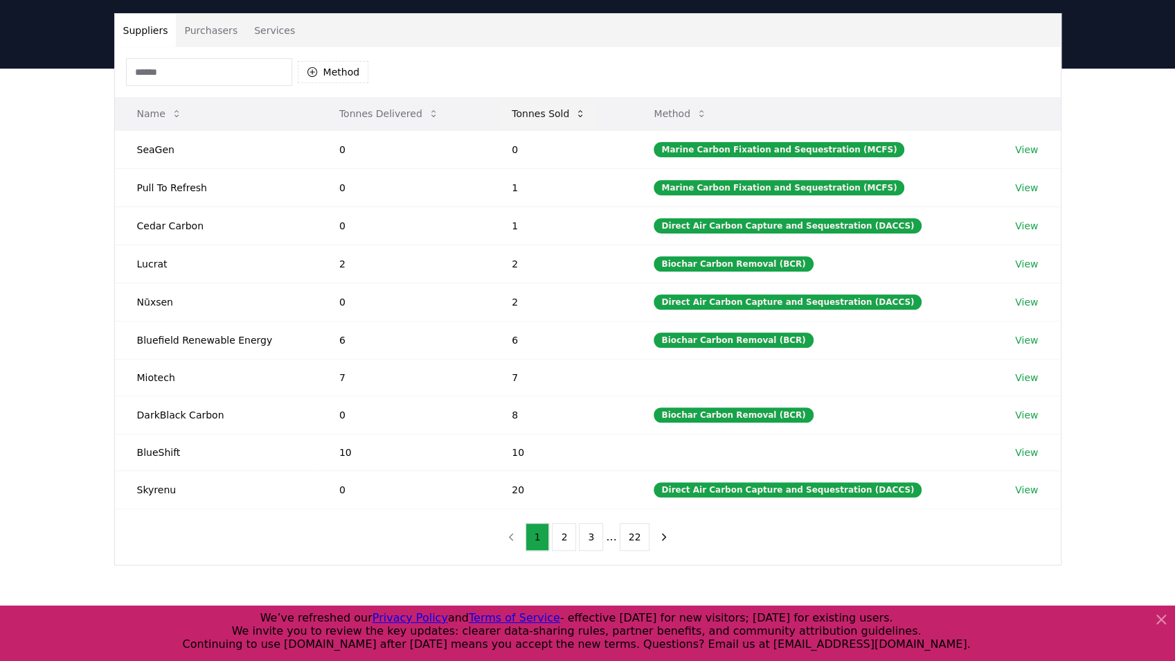
click at [567, 114] on button "Tonnes Sold" at bounding box center [549, 114] width 96 height 28
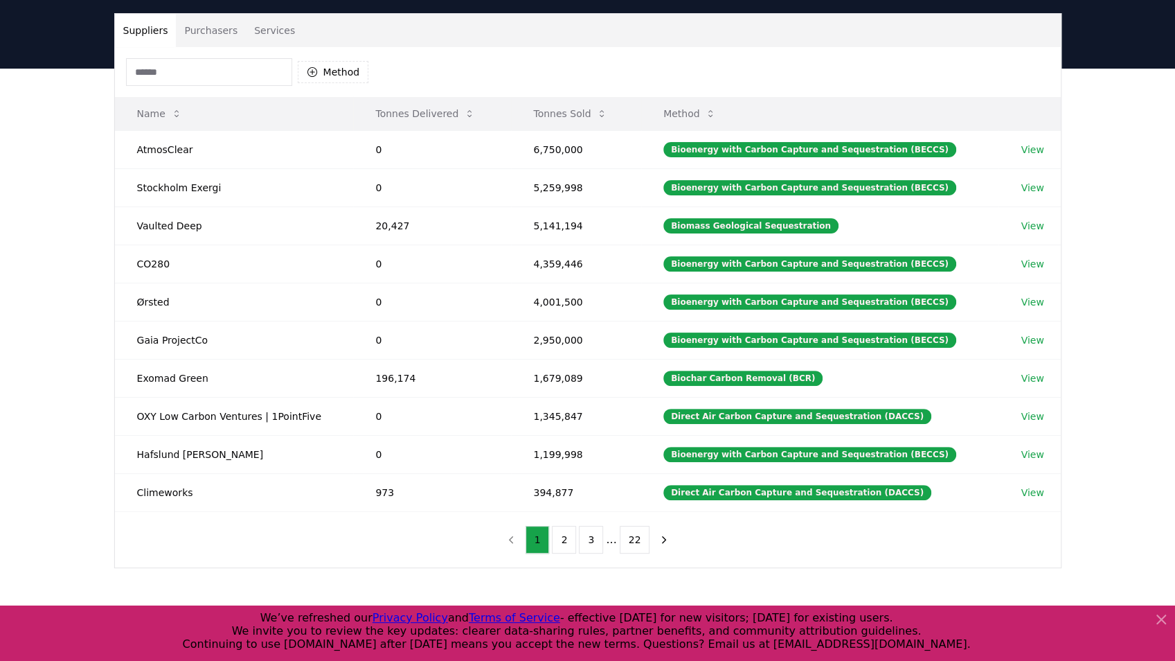
scroll to position [0, 0]
